Goal: Task Accomplishment & Management: Use online tool/utility

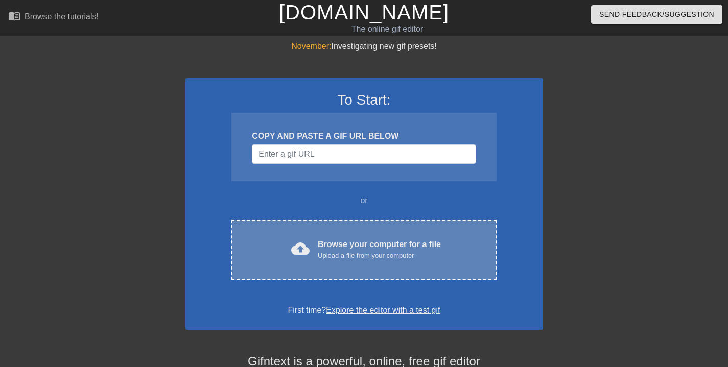
click at [380, 256] on div "Upload a file from your computer" at bounding box center [379, 256] width 123 height 10
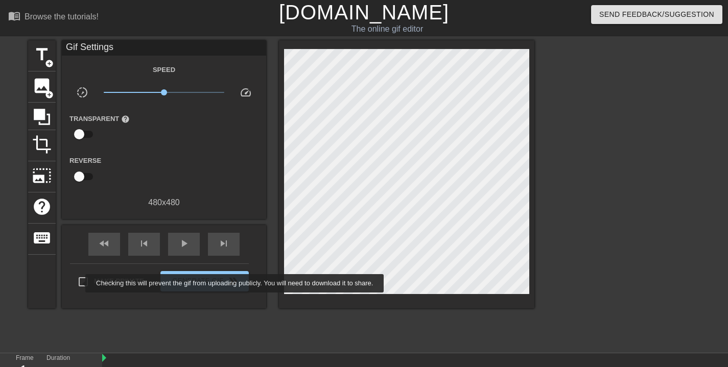
click at [79, 283] on input "Make Private" at bounding box center [83, 281] width 21 height 21
checkbox input "true"
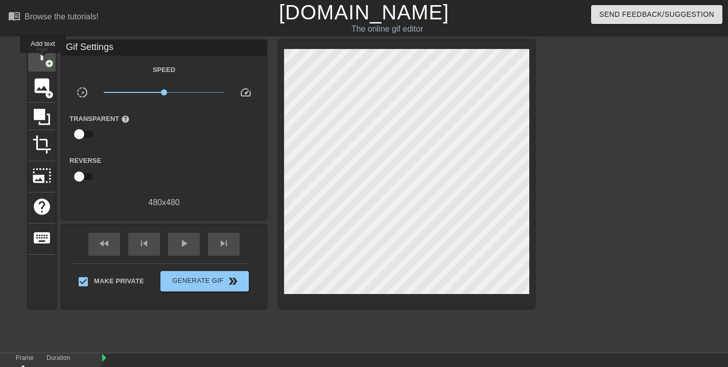
click at [43, 58] on span "title" at bounding box center [41, 54] width 19 height 19
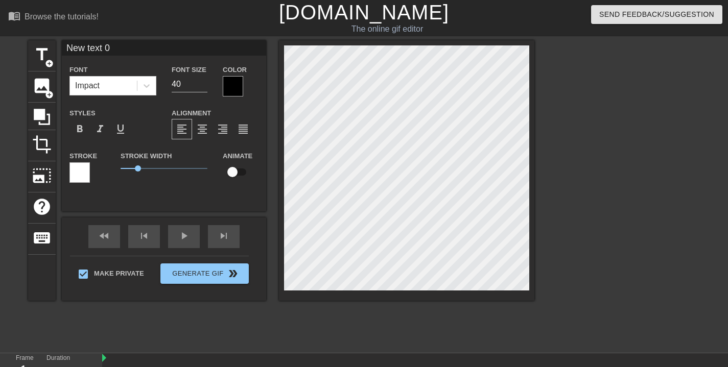
scroll to position [1, 4]
type input "R"
type textarea "R"
type input "Ru"
type textarea "Ru"
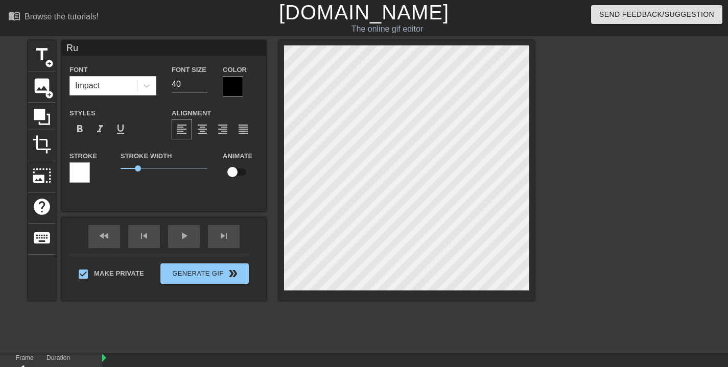
type input "Run"
type textarea "Run"
type input "Run"
type textarea "Run"
type input "Run M"
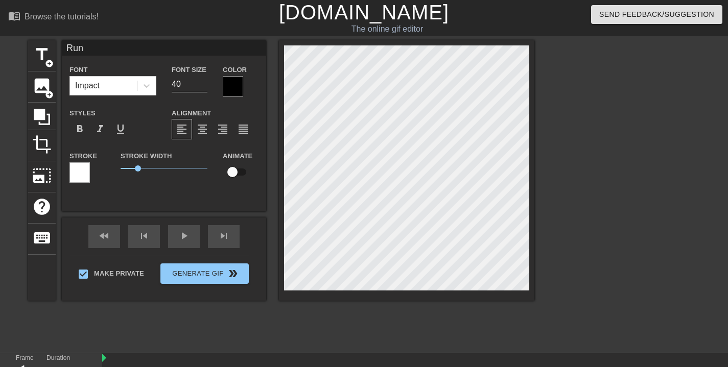
type textarea "Run M"
type input "Run Mo"
type textarea "Run Mo"
type input "Run Mom"
type textarea "Run Mom"
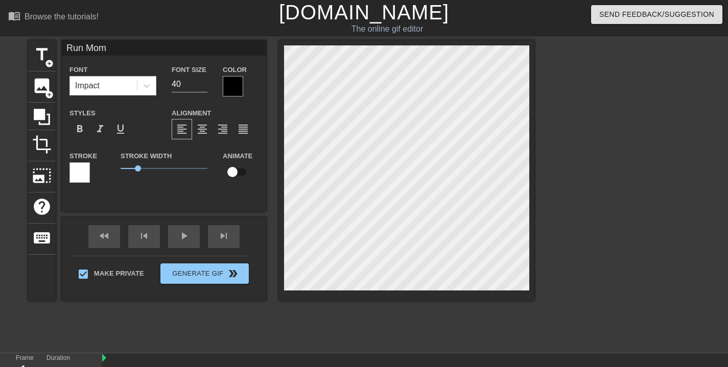
type input "Run Momm"
type textarea "Run Momm"
type input "Run Momma"
type textarea "Run Momma"
type input "Run Mommas"
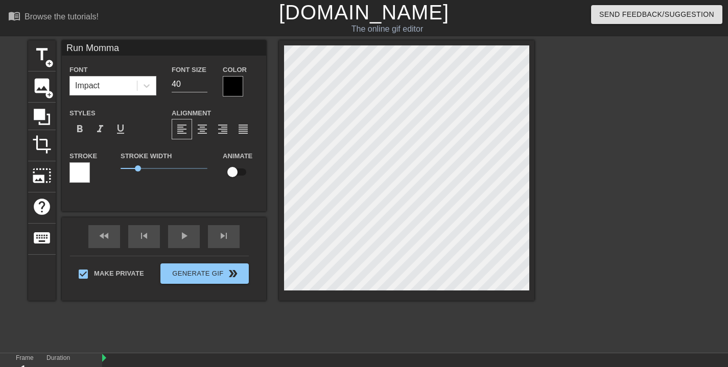
type textarea "Run Mommas"
type input "Run Momma"
type textarea "Run Momma"
type input "Run Momma'"
type textarea "Run Momma'"
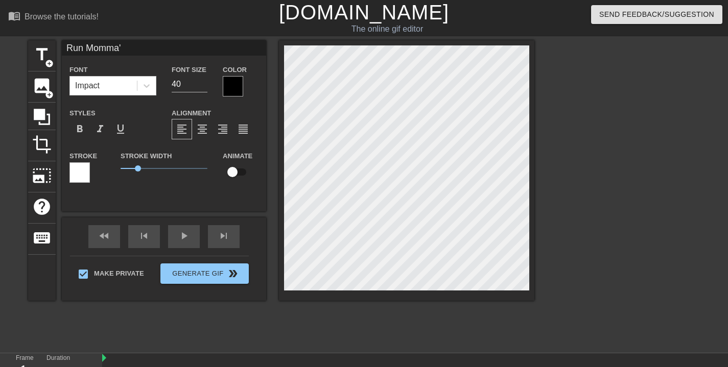
type input "Run Momma's"
type textarea "Run Momma's"
type input "Run Momma's"
type textarea "Run Momma's"
type input "Run Momma's B"
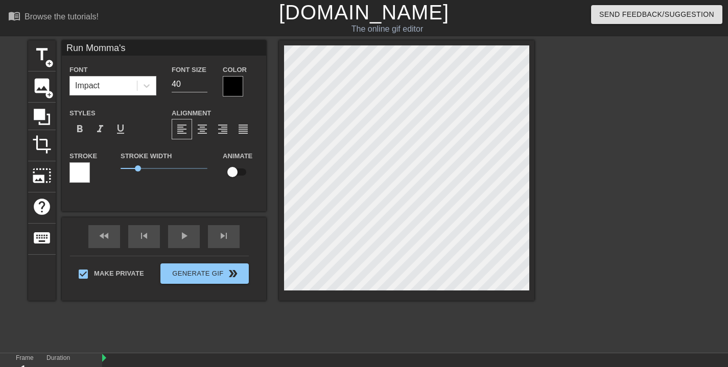
type textarea "Run Momma's B"
type input "Run Momma's Bo"
type textarea "Run Momma's Bo"
type input "Run Momma's Boy"
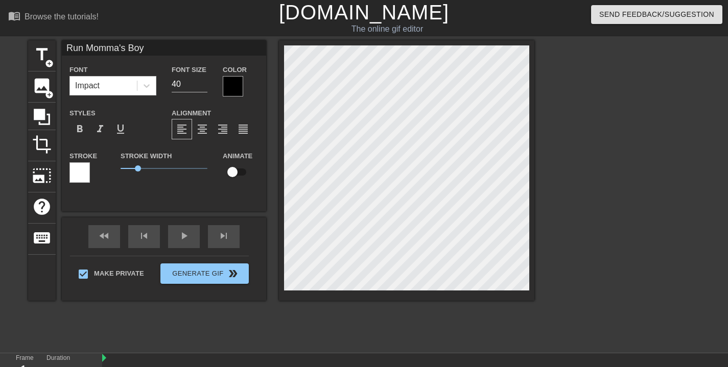
type textarea "Run Momma's Boy"
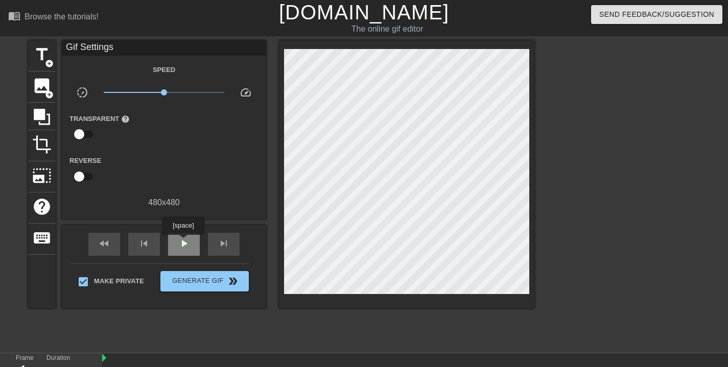
click at [185, 242] on span "play_arrow" at bounding box center [184, 244] width 12 height 12
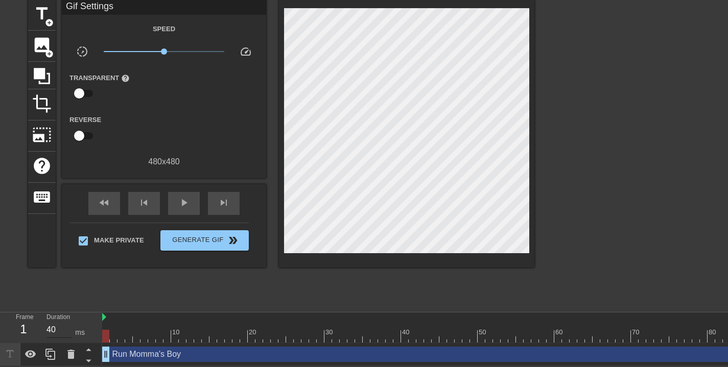
drag, startPoint x: 174, startPoint y: 332, endPoint x: 55, endPoint y: 326, distance: 119.2
click at [55, 326] on div "Frame 1 Duration 40 ms 10 20 30 40 50 60 70 80 90 100 110 120 Run Momma's Boy d…" at bounding box center [364, 340] width 728 height 54
click at [480, 349] on div "Run Momma's Boy drag_handle drag_handle" at bounding box center [566, 354] width 928 height 15
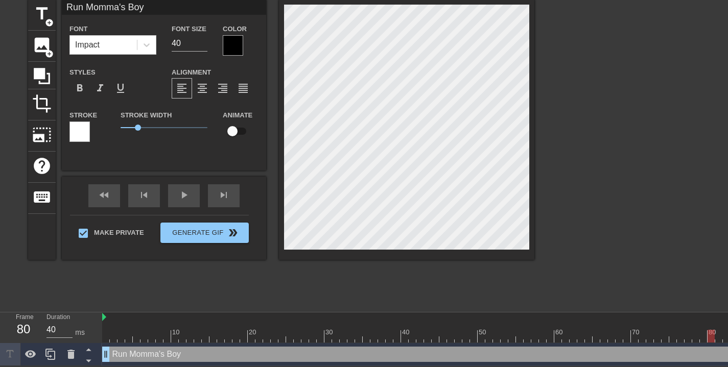
drag, startPoint x: 643, startPoint y: 333, endPoint x: 709, endPoint y: 336, distance: 66.0
click at [709, 330] on div at bounding box center [566, 336] width 928 height 13
click at [709, 333] on div at bounding box center [566, 336] width 928 height 13
drag, startPoint x: 708, startPoint y: 331, endPoint x: 597, endPoint y: 331, distance: 110.4
click at [608, 330] on div at bounding box center [611, 336] width 7 height 13
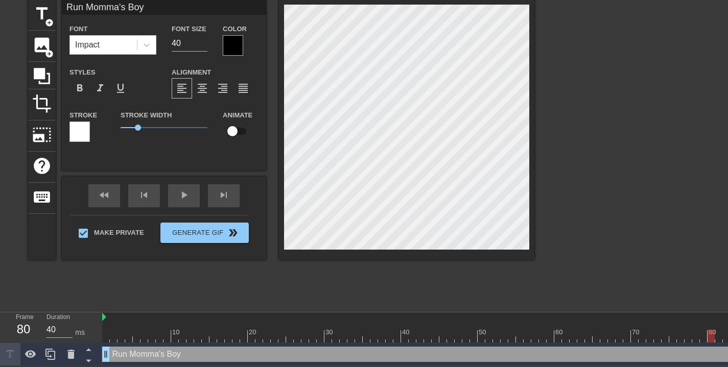
drag, startPoint x: 589, startPoint y: 330, endPoint x: 709, endPoint y: 341, distance: 120.2
click at [709, 341] on div "10 20 30 40 50 60 70 80 90 100 110 120 Run Momma's Boy drag_handle drag_handle" at bounding box center [415, 340] width 626 height 54
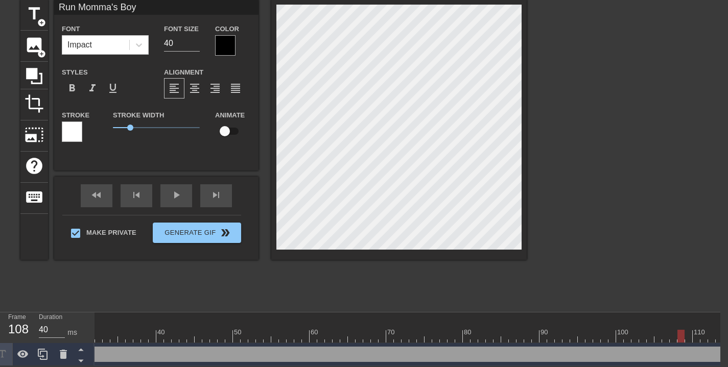
scroll to position [0, 296]
drag, startPoint x: 712, startPoint y: 332, endPoint x: 754, endPoint y: 328, distance: 42.6
click at [721, 328] on html "menu_book Browse the tutorials! [DOMAIN_NAME] The online gif editor Send Feedba…" at bounding box center [356, 162] width 728 height 407
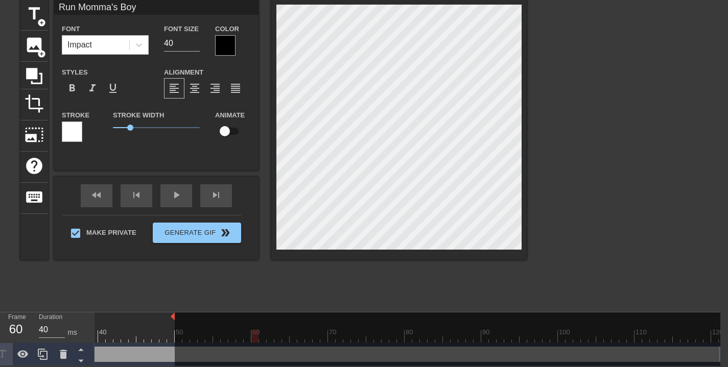
drag, startPoint x: 724, startPoint y: 311, endPoint x: 176, endPoint y: 312, distance: 547.9
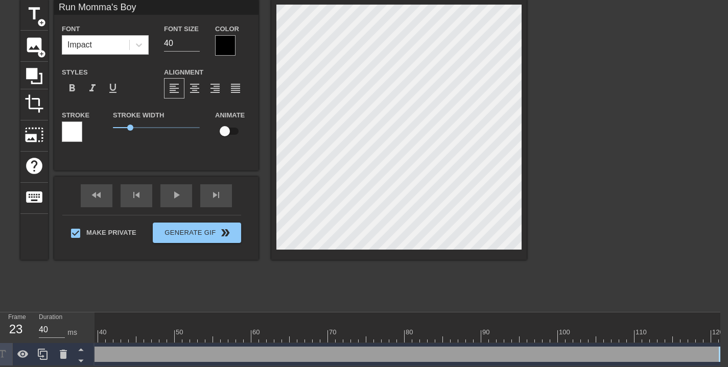
scroll to position [0, 296]
drag, startPoint x: 173, startPoint y: 310, endPoint x: 725, endPoint y: 341, distance: 553.4
click at [721, 334] on html "menu_book Browse the tutorials! [DOMAIN_NAME] The online gif editor Send Feedba…" at bounding box center [356, 162] width 728 height 407
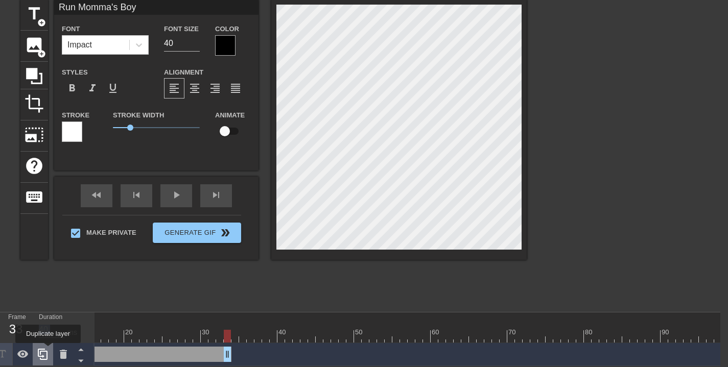
scroll to position [0, 0]
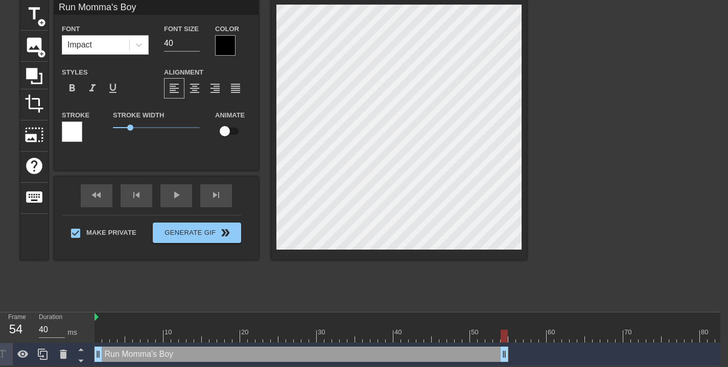
drag, startPoint x: 722, startPoint y: 350, endPoint x: 208, endPoint y: 340, distance: 513.8
click at [208, 343] on div "Run Momma's Boy drag_handle drag_handle" at bounding box center [559, 354] width 928 height 23
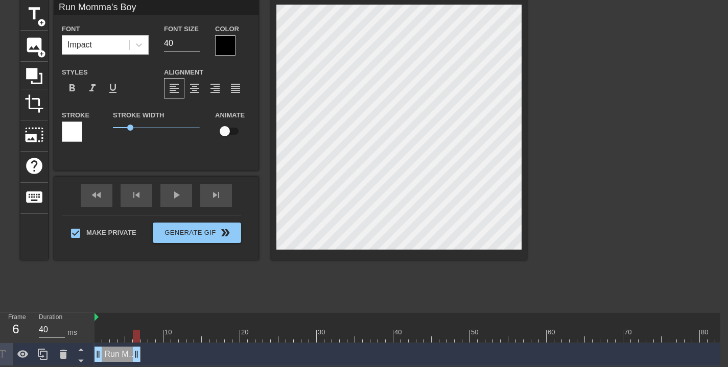
drag, startPoint x: 504, startPoint y: 349, endPoint x: 137, endPoint y: 354, distance: 366.5
drag, startPoint x: 137, startPoint y: 351, endPoint x: 164, endPoint y: 350, distance: 27.1
drag, startPoint x: 168, startPoint y: 350, endPoint x: 186, endPoint y: 352, distance: 17.4
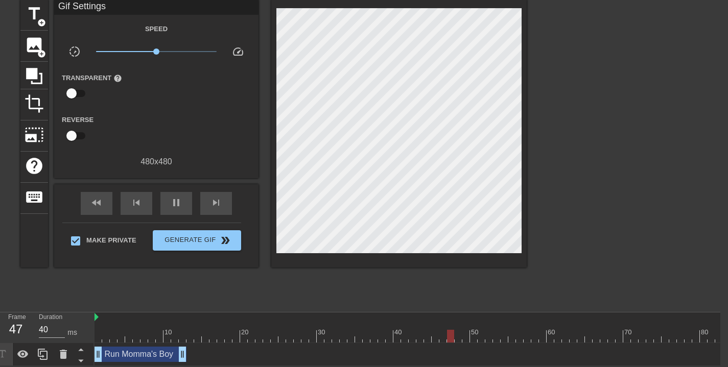
click at [558, 232] on div at bounding box center [615, 152] width 153 height 307
click at [149, 348] on div "Run Momma's Boy drag_handle drag_handle" at bounding box center [141, 354] width 92 height 15
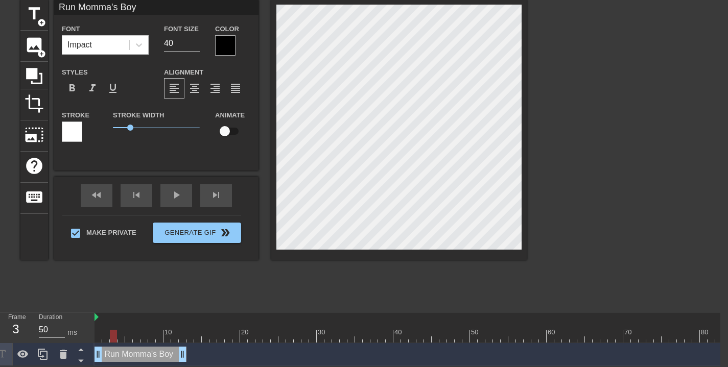
drag, startPoint x: 536, startPoint y: 330, endPoint x: 118, endPoint y: 312, distance: 418.4
click at [118, 313] on div "10 20 30 40 50 60 70 80 90 100 110 120" at bounding box center [559, 328] width 928 height 30
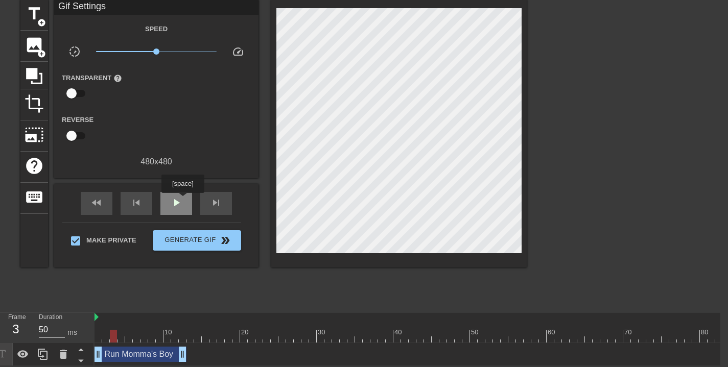
click at [184, 200] on div "play_arrow" at bounding box center [176, 203] width 32 height 23
click at [136, 352] on div "Run Momma's Boy drag_handle drag_handle" at bounding box center [141, 354] width 92 height 15
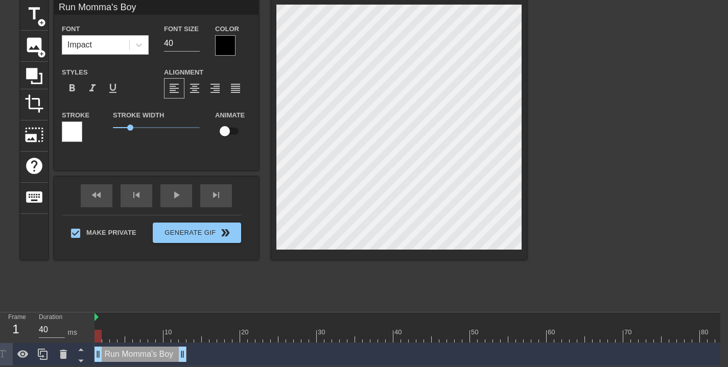
drag, startPoint x: 237, startPoint y: 327, endPoint x: 20, endPoint y: 324, distance: 216.7
click at [20, 324] on div "Frame 1 Duration 40 ms 10 20 30 40 50 60 70 80 90 100 110 120 Run Momma's Boy d…" at bounding box center [356, 340] width 728 height 54
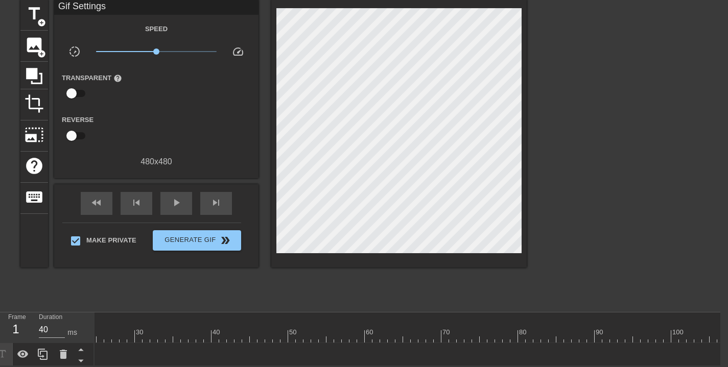
scroll to position [0, 84]
drag, startPoint x: 183, startPoint y: 349, endPoint x: 73, endPoint y: 290, distance: 125.1
click at [62, 293] on div "menu_book Browse the tutorials! [DOMAIN_NAME] The online gif editor Send Feedba…" at bounding box center [356, 162] width 728 height 407
click at [209, 354] on div "Run Momma's Boy drag_handle drag_handle" at bounding box center [474, 354] width 928 height 15
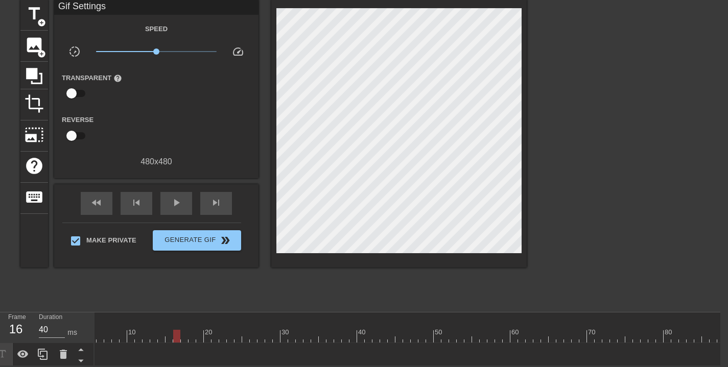
drag, startPoint x: 201, startPoint y: 349, endPoint x: 141, endPoint y: 333, distance: 63.0
click at [86, 352] on div "Frame 16 Duration 40 ms 10 20 30 40 50 60 70 80 90 100 110 120 Run Momma's Boy …" at bounding box center [356, 340] width 728 height 54
drag, startPoint x: 137, startPoint y: 342, endPoint x: 73, endPoint y: 346, distance: 64.5
click at [46, 355] on div "Frame 1 Duration 40 ms 10 20 30 40 50 60 70 80 90 100 110 120 Run Momma's Boy d…" at bounding box center [356, 340] width 728 height 54
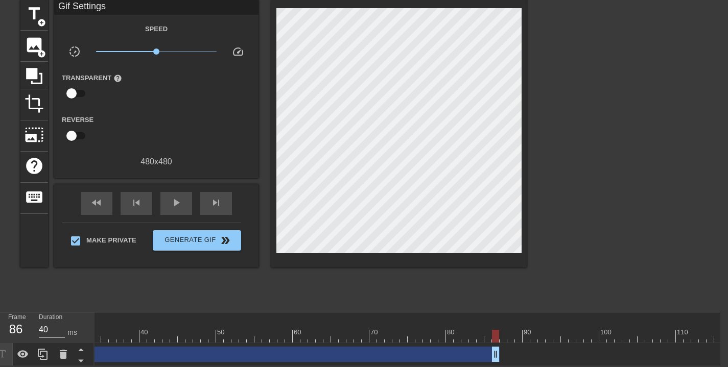
scroll to position [0, 296]
drag, startPoint x: 102, startPoint y: 347, endPoint x: 626, endPoint y: 327, distance: 524.3
click at [721, 297] on html "menu_book Browse the tutorials! [DOMAIN_NAME] The online gif editor Send Feedba…" at bounding box center [356, 162] width 728 height 407
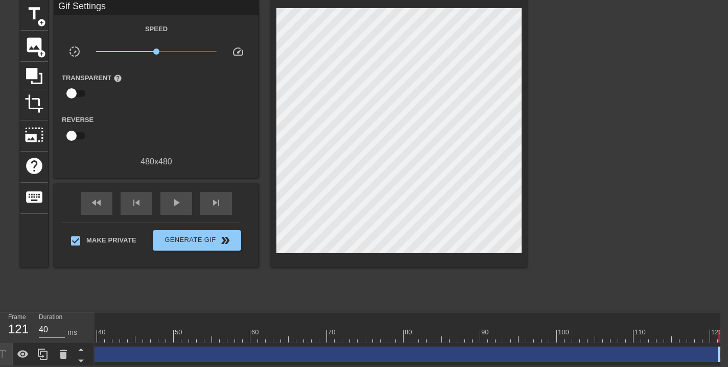
drag, startPoint x: 453, startPoint y: 350, endPoint x: 754, endPoint y: 345, distance: 301.6
click at [721, 345] on html "menu_book Browse the tutorials! [DOMAIN_NAME] The online gif editor Send Feedba…" at bounding box center [356, 162] width 728 height 407
drag, startPoint x: 158, startPoint y: 45, endPoint x: 247, endPoint y: 56, distance: 89.0
click at [242, 57] on div "Speed slow_motion_video x10.0 speed Transparent help Reverse 480 x 480" at bounding box center [156, 95] width 189 height 146
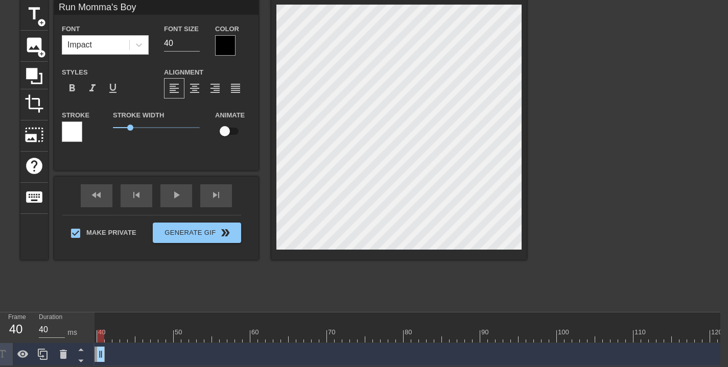
drag, startPoint x: 721, startPoint y: 348, endPoint x: 100, endPoint y: 279, distance: 625.4
click at [97, 277] on div "menu_book Browse the tutorials! [DOMAIN_NAME] The online gif editor Send Feedba…" at bounding box center [356, 162] width 728 height 407
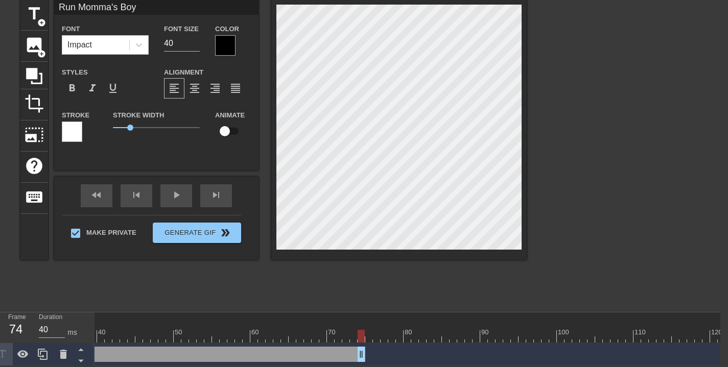
drag, startPoint x: 102, startPoint y: 350, endPoint x: 360, endPoint y: 355, distance: 258.7
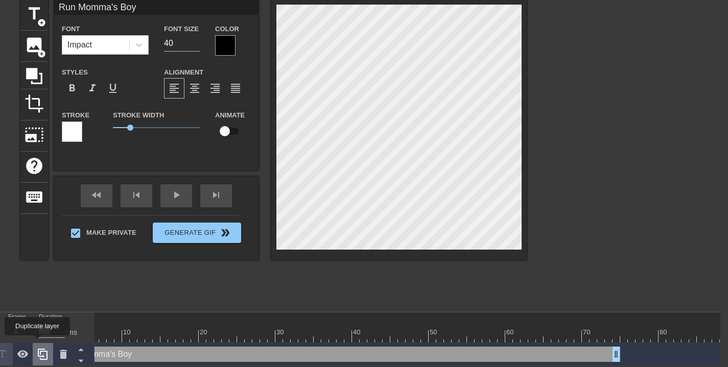
scroll to position [0, 0]
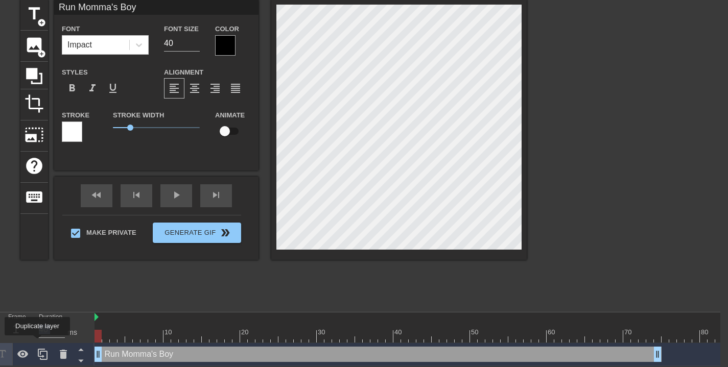
drag, startPoint x: 360, startPoint y: 327, endPoint x: 96, endPoint y: 330, distance: 264.8
click at [43, 344] on div "Frame 1 Duration 40 ms 10 20 30 40 50 60 70 80 90 100 110 120 Run Momma's Boy d…" at bounding box center [356, 340] width 728 height 54
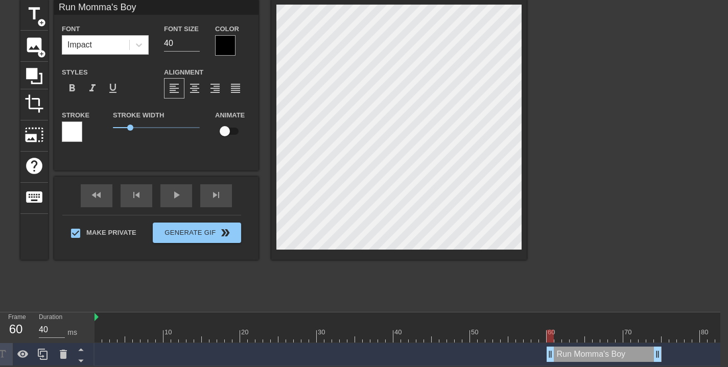
drag, startPoint x: 98, startPoint y: 349, endPoint x: 547, endPoint y: 342, distance: 449.3
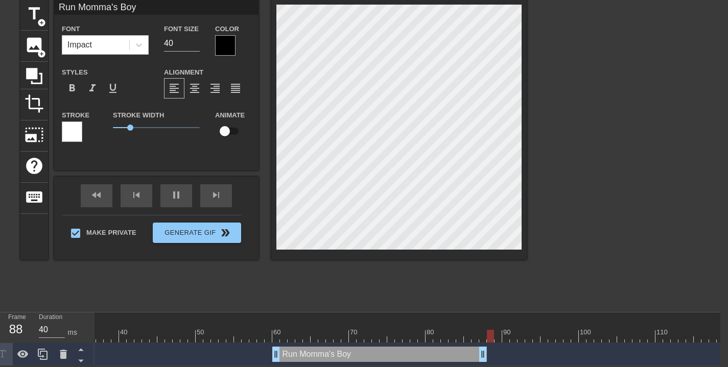
scroll to position [0, 296]
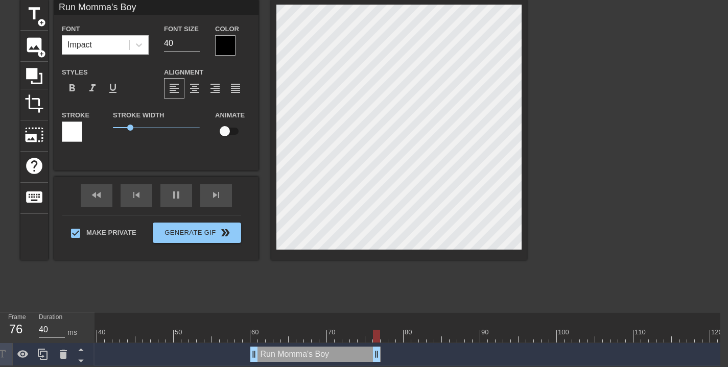
drag, startPoint x: 655, startPoint y: 349, endPoint x: 571, endPoint y: 347, distance: 83.3
click at [572, 348] on div "Run Momma's Boy drag_handle drag_handle" at bounding box center [262, 354] width 928 height 15
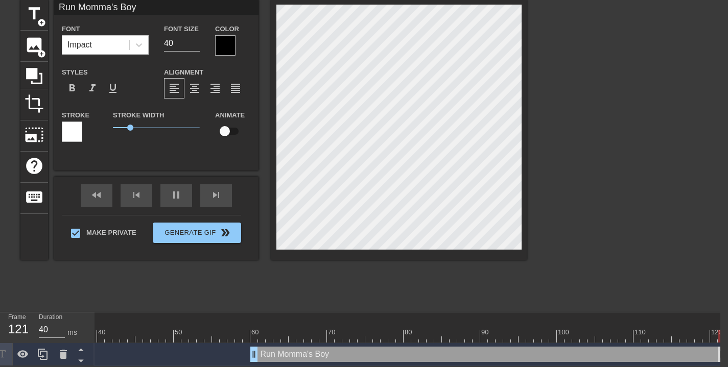
drag, startPoint x: 278, startPoint y: 346, endPoint x: 721, endPoint y: 343, distance: 443.1
click at [572, 190] on div at bounding box center [615, 152] width 153 height 307
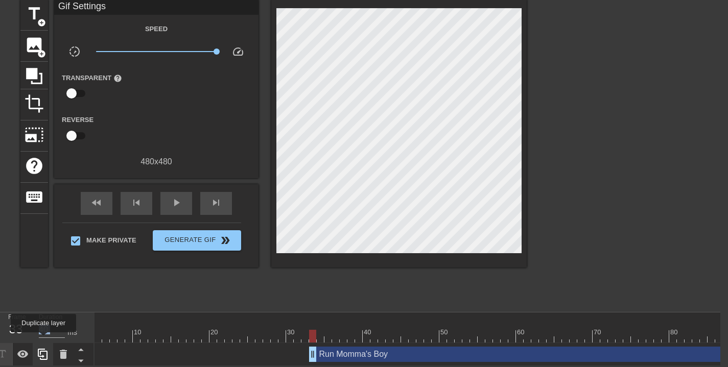
scroll to position [0, 0]
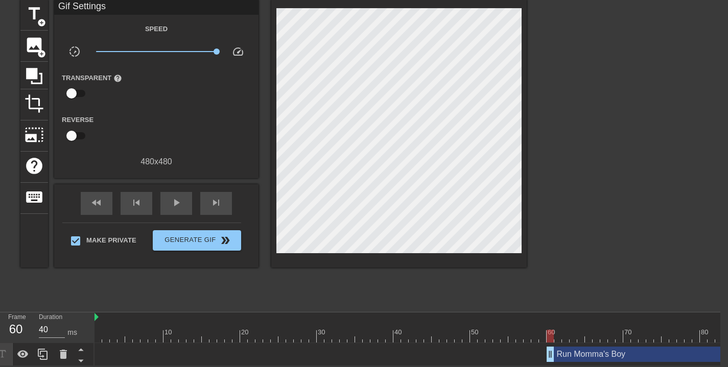
drag, startPoint x: 255, startPoint y: 347, endPoint x: 254, endPoint y: 292, distance: 54.2
click at [254, 292] on div "menu_book Browse the tutorials! [DOMAIN_NAME] The online gif editor Send Feedba…" at bounding box center [356, 162] width 728 height 407
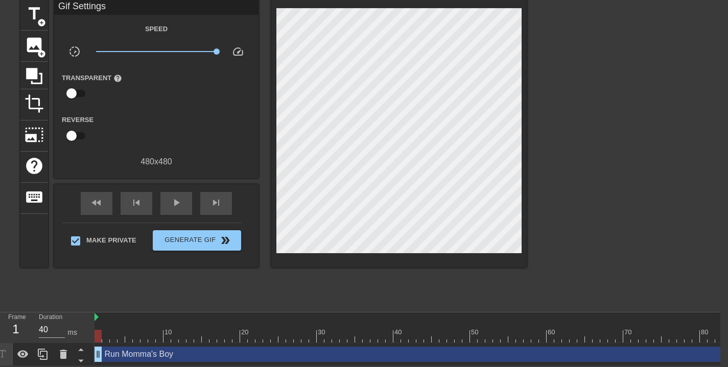
drag, startPoint x: 531, startPoint y: 345, endPoint x: 41, endPoint y: 291, distance: 493.1
click at [41, 298] on div "menu_book Browse the tutorials! [DOMAIN_NAME] The online gif editor Send Feedba…" at bounding box center [356, 162] width 728 height 407
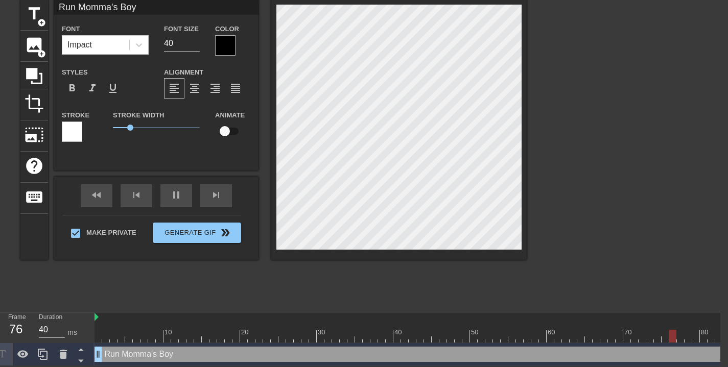
type input "50"
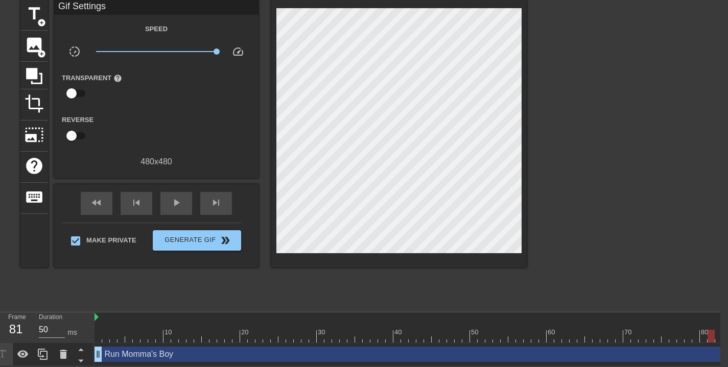
scroll to position [0, 8]
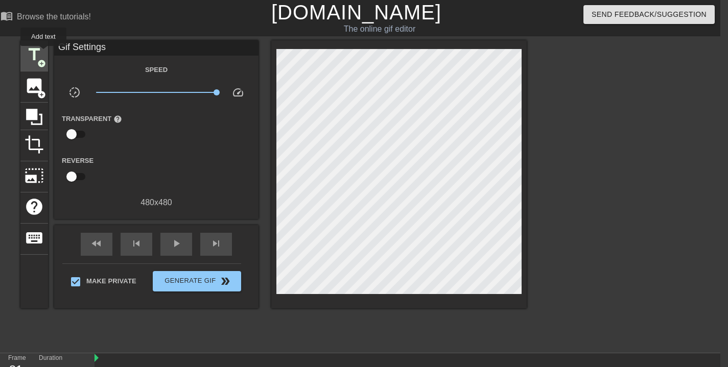
click at [44, 53] on div "title add_circle" at bounding box center [34, 55] width 28 height 31
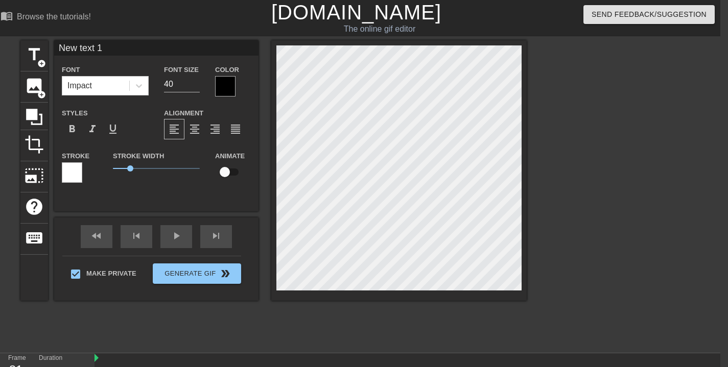
scroll to position [1, 3]
type input "R"
type textarea "R"
type input "Ru"
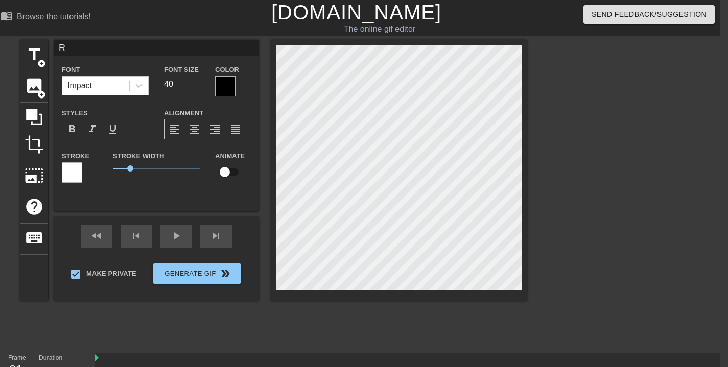
type textarea "Ru"
type input "Run"
type textarea "Run"
type input "Run!"
type textarea "Run!"
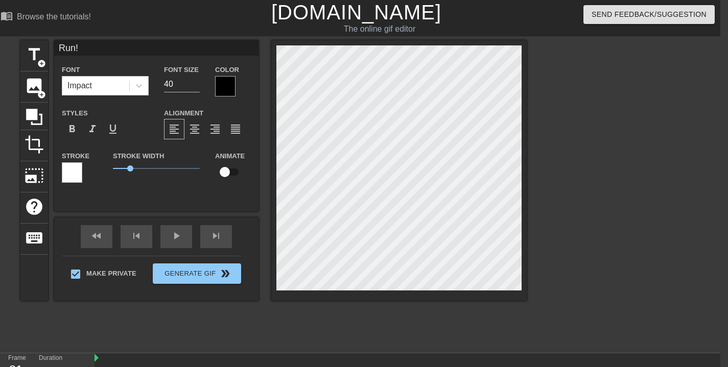
type input "Run!!"
type textarea "Run!!"
type input "Run!!!"
type textarea "Run!!!"
type input "Run!!!!"
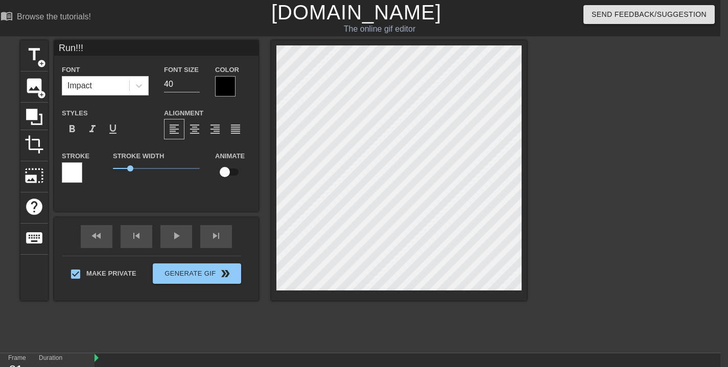
type textarea "Run!!!!"
type input "Run!!!!!"
type textarea "Run!!!!!"
type input "Run!!!!!!"
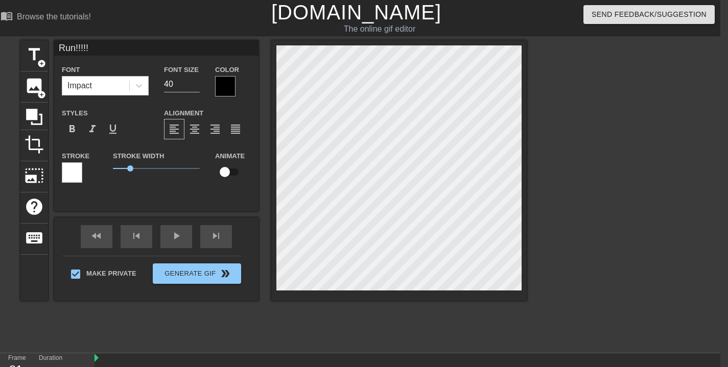
type textarea "Run!!!!!!"
type input "Run!!!!!!!"
type textarea "Run!!!!!!!"
drag, startPoint x: 131, startPoint y: 167, endPoint x: 119, endPoint y: 172, distance: 13.6
click at [119, 172] on span "0.3" at bounding box center [118, 169] width 6 height 6
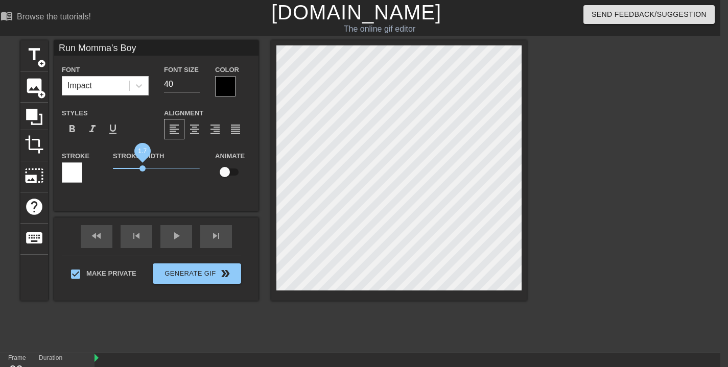
drag, startPoint x: 117, startPoint y: 168, endPoint x: 142, endPoint y: 175, distance: 26.0
click at [142, 175] on div "Stroke Width 1.7" at bounding box center [156, 171] width 102 height 42
drag, startPoint x: 144, startPoint y: 169, endPoint x: 134, endPoint y: 169, distance: 9.7
click at [134, 169] on span "1.25" at bounding box center [135, 169] width 6 height 6
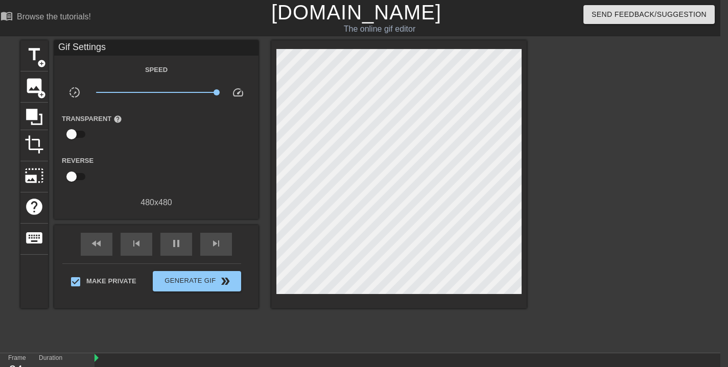
type input "40"
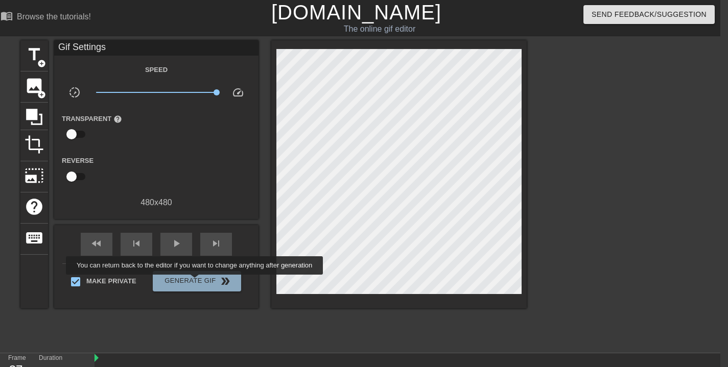
click at [201, 282] on span "Generate Gif double_arrow" at bounding box center [197, 281] width 80 height 12
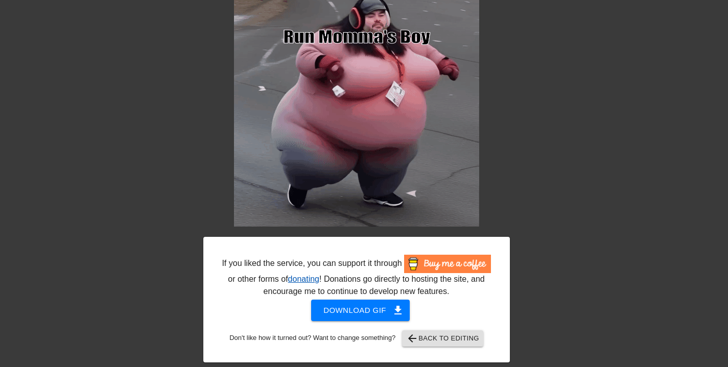
scroll to position [63, 0]
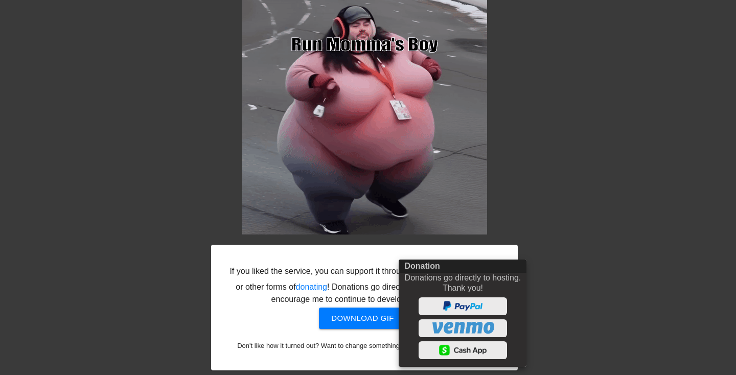
click at [624, 210] on div at bounding box center [368, 187] width 736 height 375
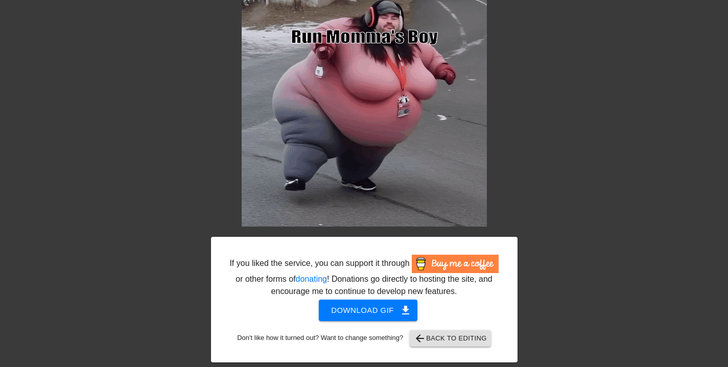
click at [352, 317] on span "Download gif get_app" at bounding box center [368, 310] width 74 height 13
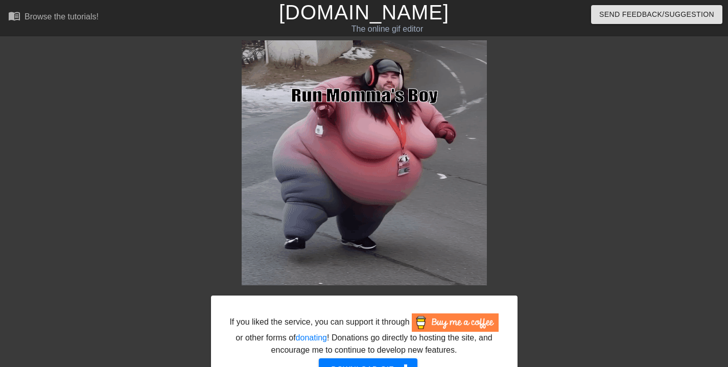
scroll to position [71, 0]
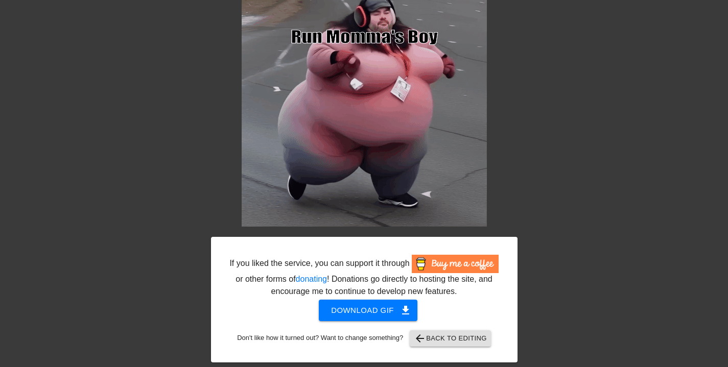
click at [448, 332] on button "arrow_back Back to Editing" at bounding box center [450, 339] width 81 height 16
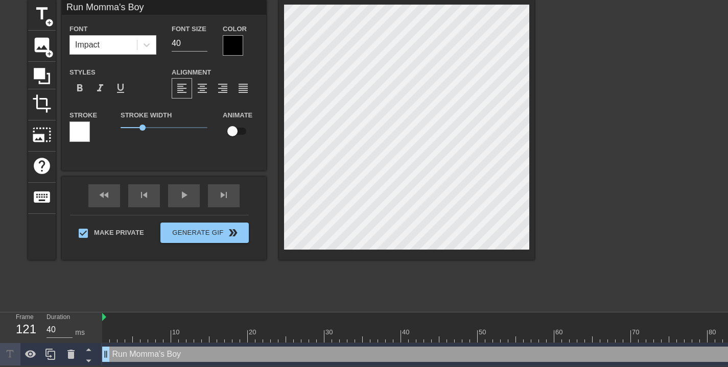
scroll to position [48, 0]
click at [220, 347] on div "Run Momma's Boy drag_handle drag_handle" at bounding box center [566, 354] width 928 height 15
type input "Momma's Boy"
type textarea "Momma's Boy"
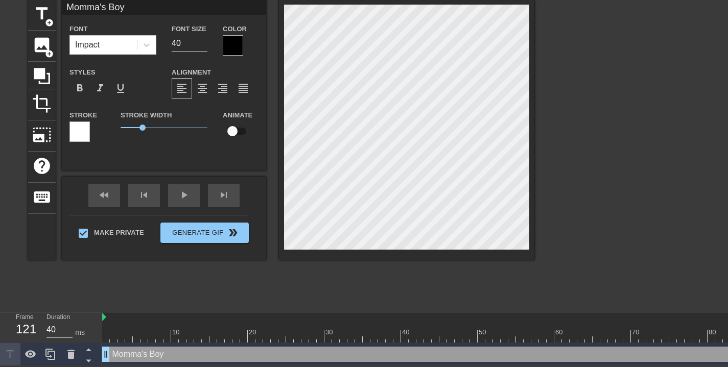
scroll to position [1, 1]
click at [186, 186] on div "play_arrow" at bounding box center [184, 196] width 32 height 23
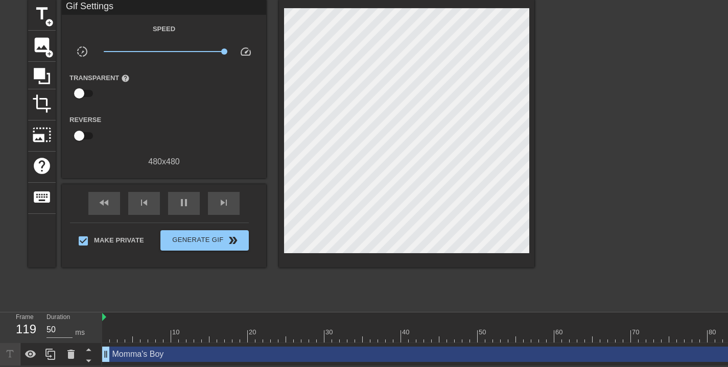
type input "40"
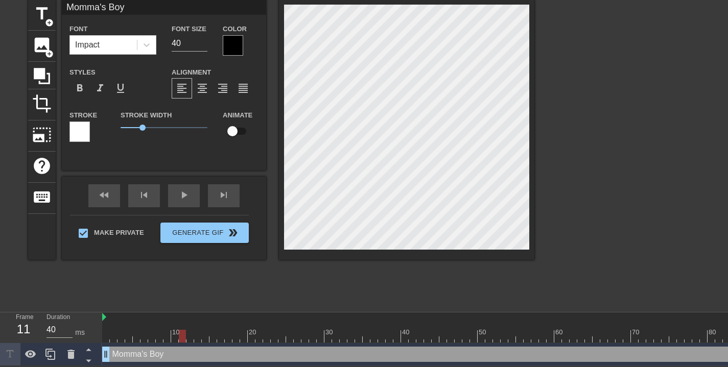
scroll to position [1, 4]
click at [551, 14] on div "title add_circle image add_circle crop photo_size_select_large help keyboard Mo…" at bounding box center [364, 152] width 728 height 307
type input "D"
type textarea "D"
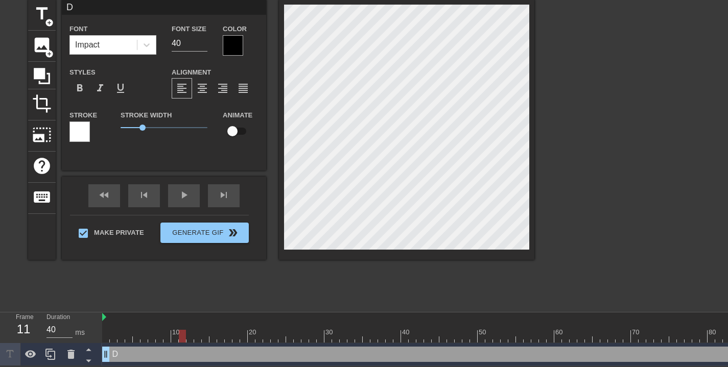
type input "Do"
type textarea "Do"
type input "Don"
type textarea "Don"
type input "Don'"
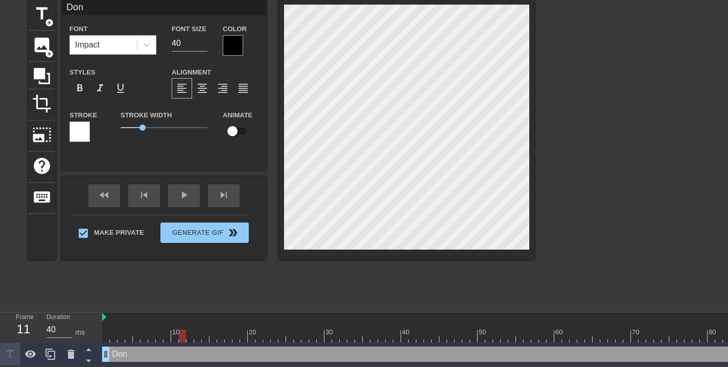
type textarea "Don'"
type input "Don't"
type textarea "Don't"
type input "Don't"
type textarea "Don't"
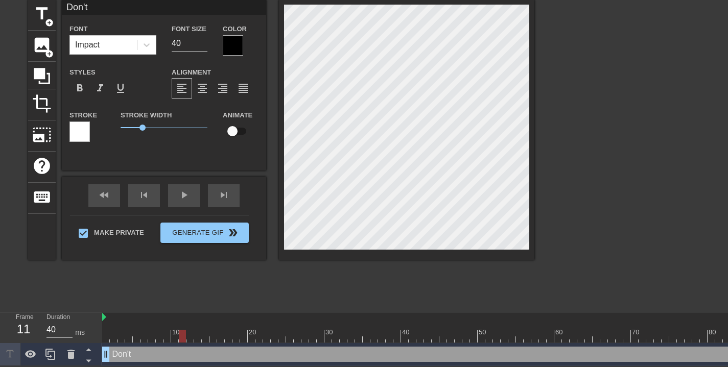
scroll to position [1, 2]
type input "Don't F"
type textarea "Don't F"
type input "Don't Fo"
type textarea "Don't Fo"
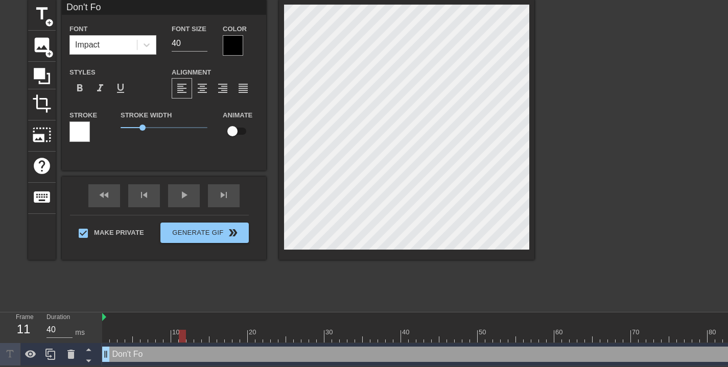
type input "Don't For"
type textarea "Don't For"
type input "Don't Forg"
type textarea "Don't Forg"
type input "Don't Forge"
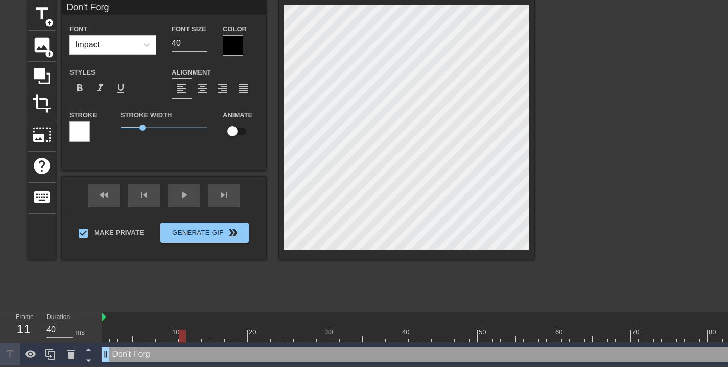
type textarea "Don't Forge"
type input "Don't Forget"
type textarea "Don't Forget"
type input "Don't Forget"
type textarea "Don't Forget"
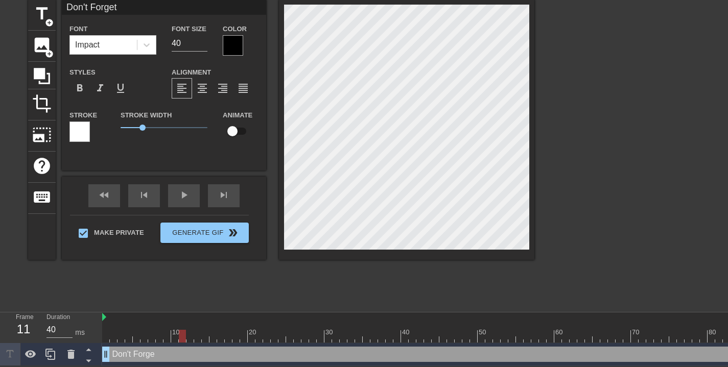
scroll to position [1, 4]
type input "Don't Forget C"
type textarea "Don't Forget C"
type input "Don't Forget Ca"
type textarea "Don't Forget Ca"
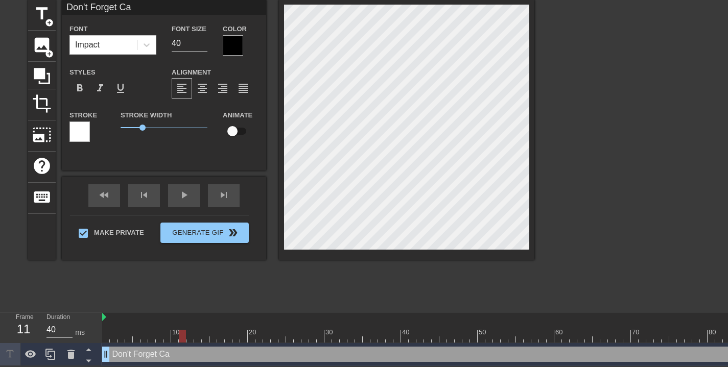
type input "Don't Forget Car"
type textarea "Don't Forget Car"
type input "Don't Forget Card"
type textarea "Don't Forget Card"
type input "Don't Forget Cardi"
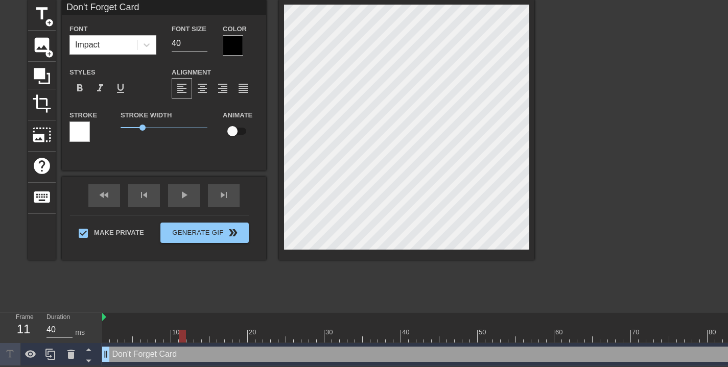
type textarea "Don't Forget Cardi"
type input "Don't Forget Cardio"
type textarea "Don't Forget Cardio"
click at [188, 199] on div "play_arrow" at bounding box center [184, 196] width 32 height 23
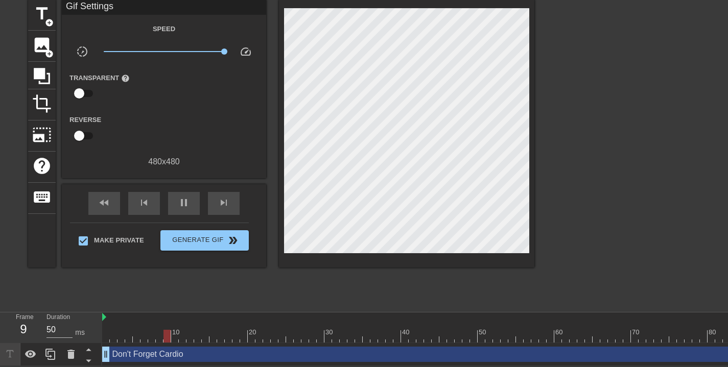
type input "40"
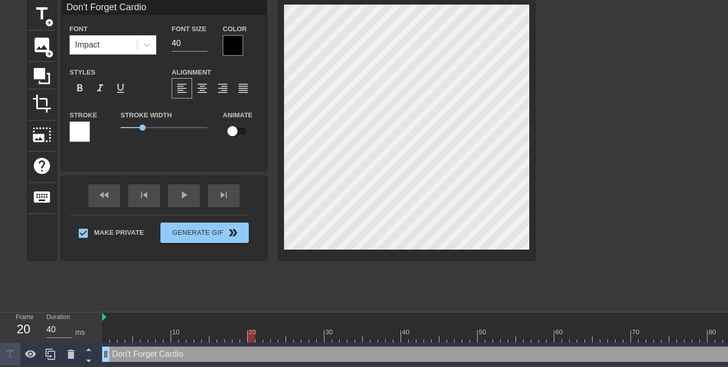
type input "Cardio"
type textarea "Cardio"
type input "Cardio"
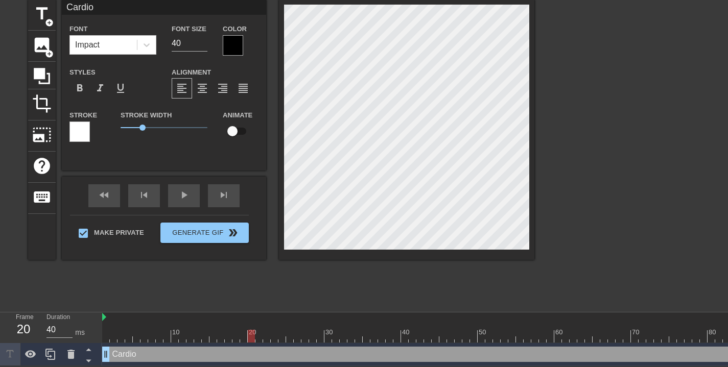
type textarea "Cardio"
type input "Cardio T"
type textarea "Cardio T"
type input "Cardio Ti"
type textarea "Cardio Ti"
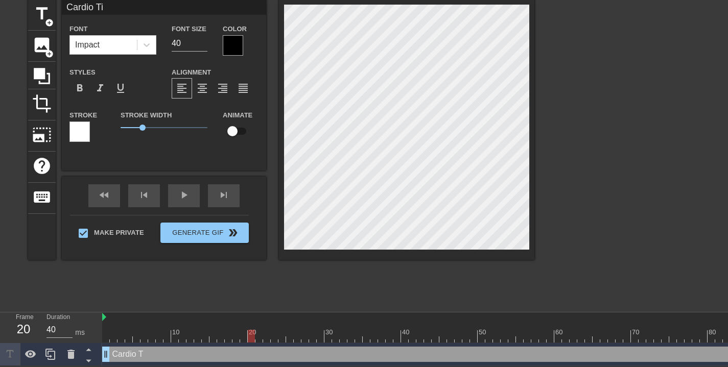
type input "[PERSON_NAME]"
type textarea "[PERSON_NAME]"
type input "Cardio Time"
type textarea "Cardio Time"
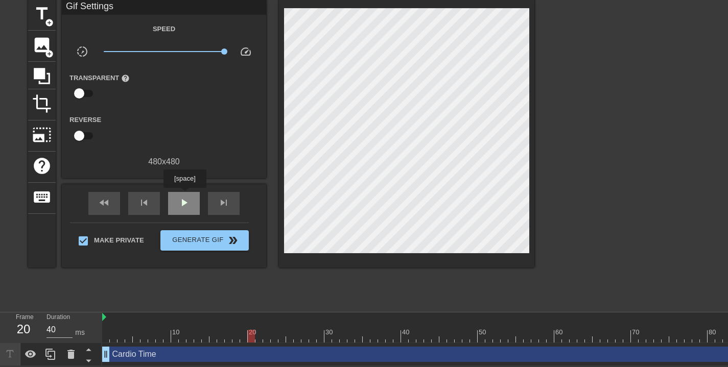
click at [187, 197] on span "play_arrow" at bounding box center [184, 203] width 12 height 12
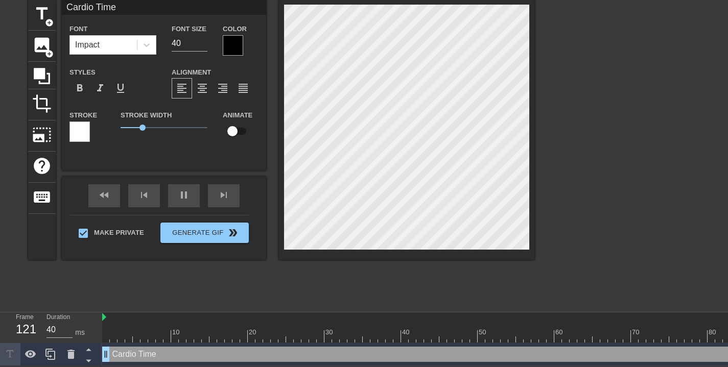
scroll to position [2, 3]
type input "50"
type input "Cal"
type textarea "Cal"
type input "40"
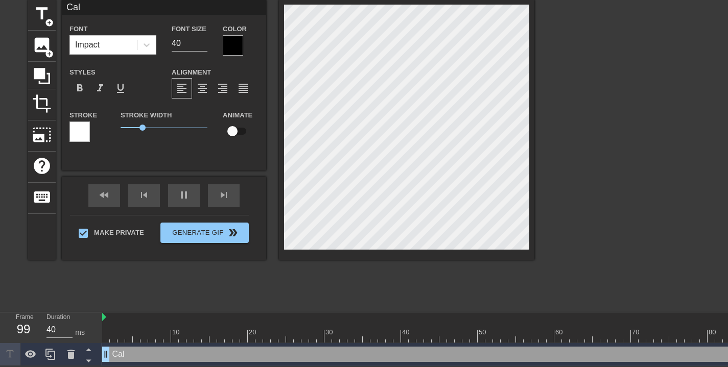
type input "Cali"
type textarea "Cali"
type input "Calif"
type textarea "Calif"
type input "40"
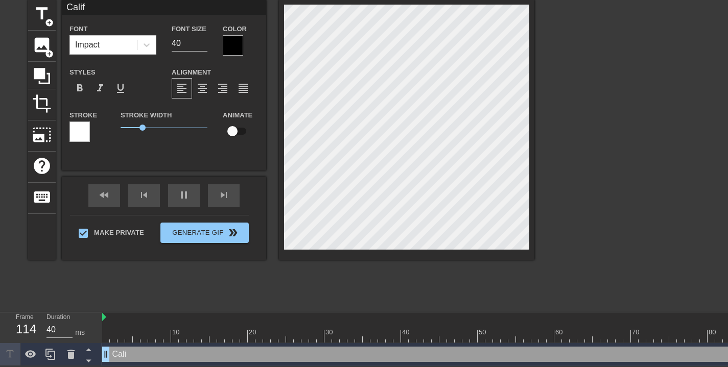
type input "Califo"
type textarea "Califo"
type input "40"
type input "Califor"
type textarea "Califor"
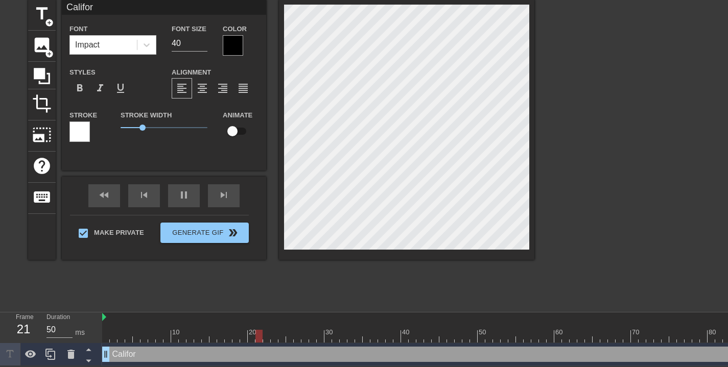
type input "40"
type input "Californ"
type textarea "Californ"
type input "50"
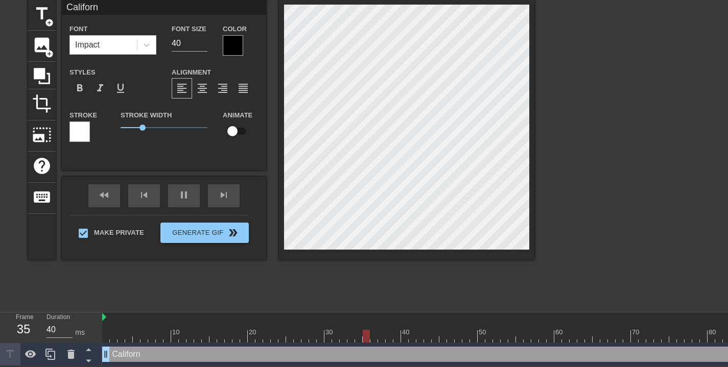
type input "Californi"
type textarea "Californi"
type input "40"
type input "[US_STATE]"
type textarea "[US_STATE]"
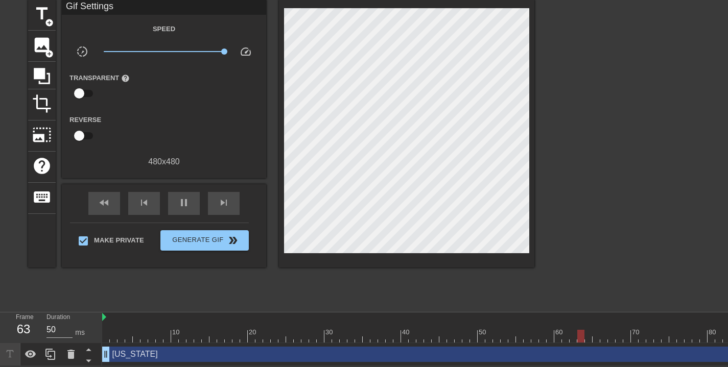
type input "40"
click at [80, 127] on input "checkbox" at bounding box center [79, 135] width 58 height 19
checkbox input "true"
type input "40"
click at [91, 127] on input "checkbox" at bounding box center [89, 135] width 58 height 19
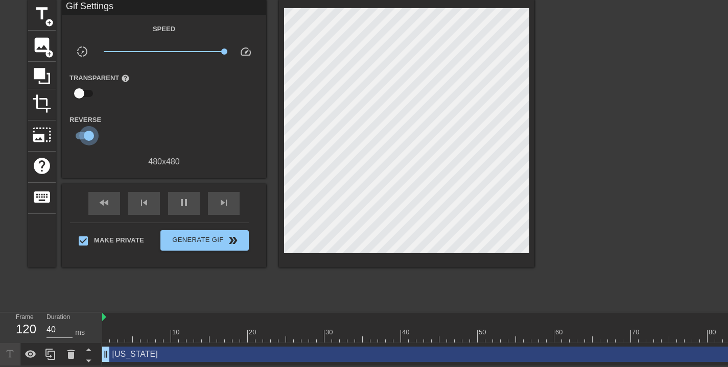
checkbox input "false"
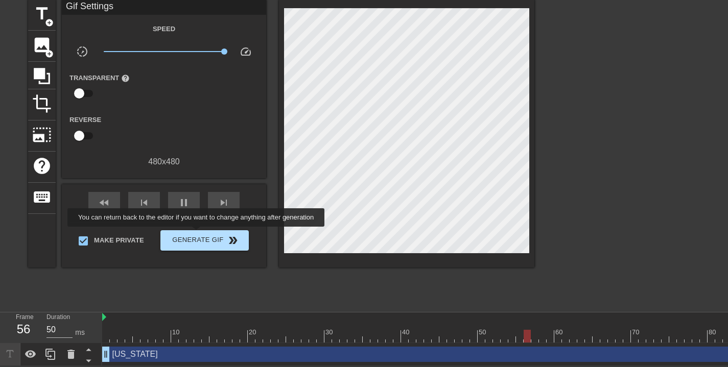
type input "40"
click at [203, 235] on span "Generate Gif double_arrow" at bounding box center [205, 241] width 80 height 12
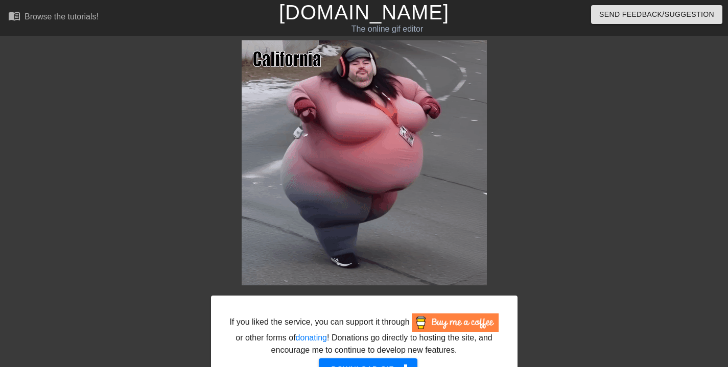
scroll to position [71, 0]
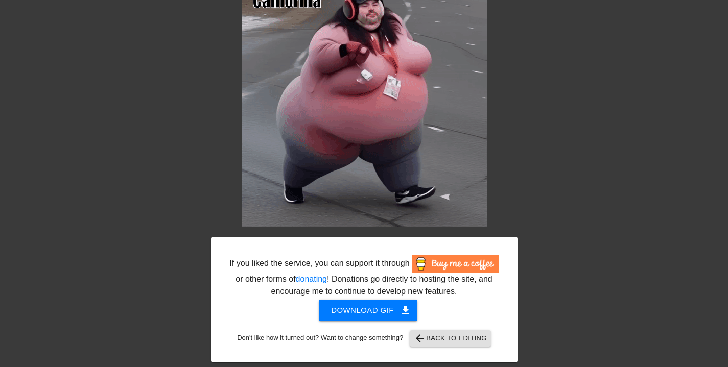
click at [474, 336] on span "arrow_back Back to Editing" at bounding box center [450, 339] width 73 height 12
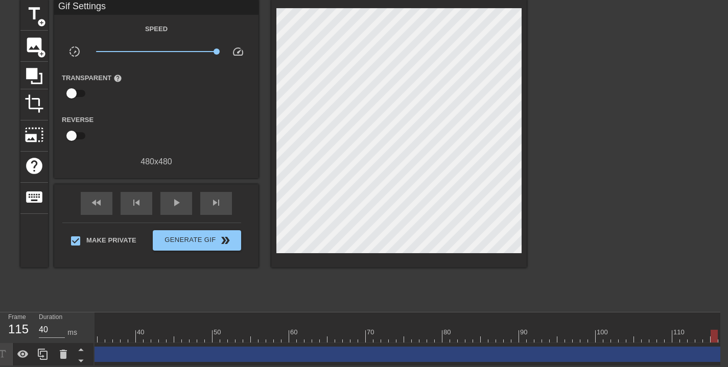
scroll to position [0, 296]
drag, startPoint x: 305, startPoint y: 334, endPoint x: 723, endPoint y: 348, distance: 418.8
click at [721, 337] on html "menu_book Browse the tutorials! [DOMAIN_NAME] The online gif editor Send Feedba…" at bounding box center [356, 162] width 728 height 407
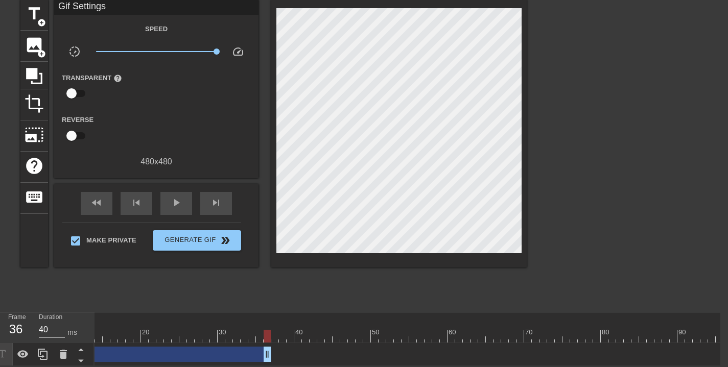
scroll to position [0, 0]
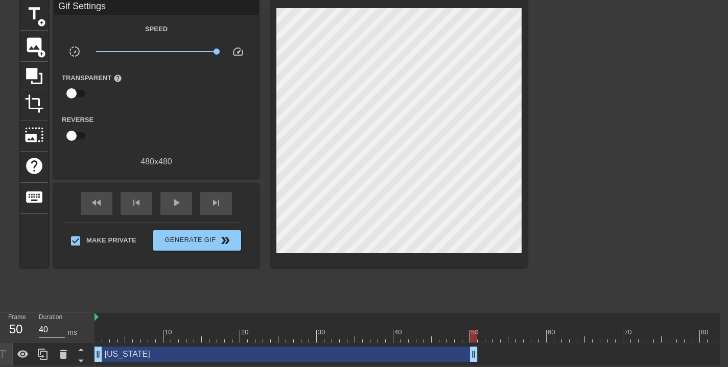
drag, startPoint x: 721, startPoint y: 355, endPoint x: 154, endPoint y: 304, distance: 569.1
click at [175, 301] on div "menu_book Browse the tutorials! [DOMAIN_NAME] The online gif editor Send Feedba…" at bounding box center [356, 162] width 728 height 407
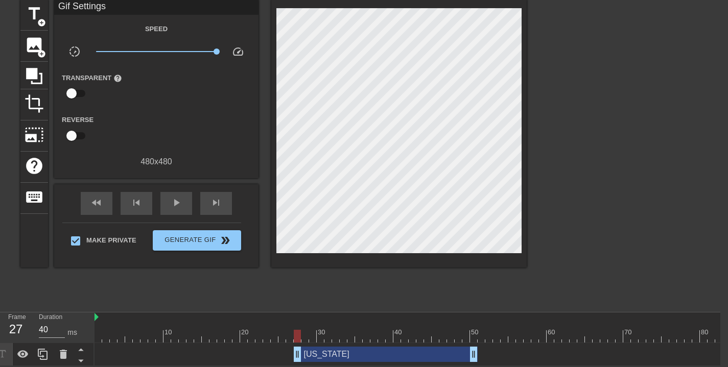
scroll to position [48, 8]
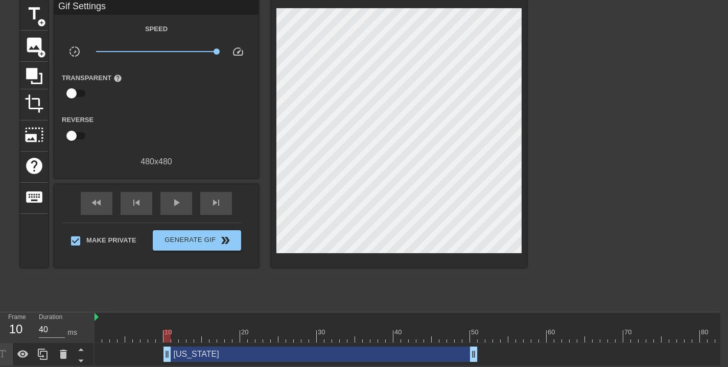
drag, startPoint x: 98, startPoint y: 357, endPoint x: 169, endPoint y: 353, distance: 71.2
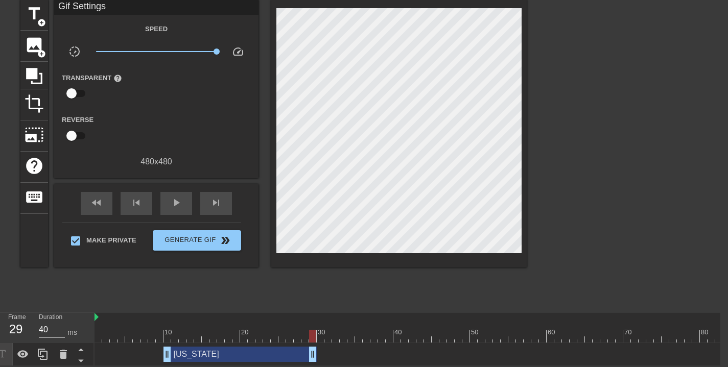
drag, startPoint x: 474, startPoint y: 347, endPoint x: 316, endPoint y: 359, distance: 158.9
click at [315, 359] on div "[US_STATE] drag_handle drag_handle" at bounding box center [559, 354] width 928 height 23
drag, startPoint x: 316, startPoint y: 349, endPoint x: 392, endPoint y: 351, distance: 75.7
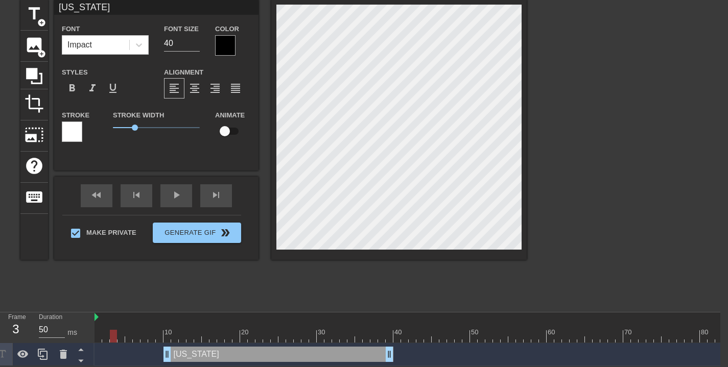
type input "40"
drag, startPoint x: 237, startPoint y: 332, endPoint x: 44, endPoint y: 326, distance: 192.8
click at [44, 326] on div "Frame 1 Duration 40 ms 10 20 30 40 50 60 70 80 90 100 110 120 [US_STATE] drag_h…" at bounding box center [356, 340] width 728 height 54
click at [30, 8] on span "title" at bounding box center [34, 13] width 19 height 19
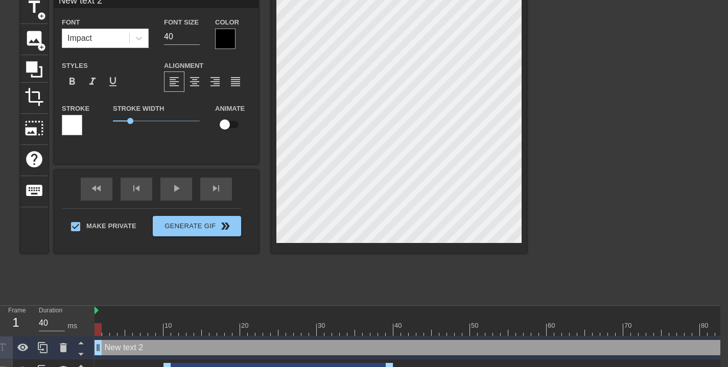
scroll to position [1, 3]
type input "O"
type textarea "O"
type input "Oh"
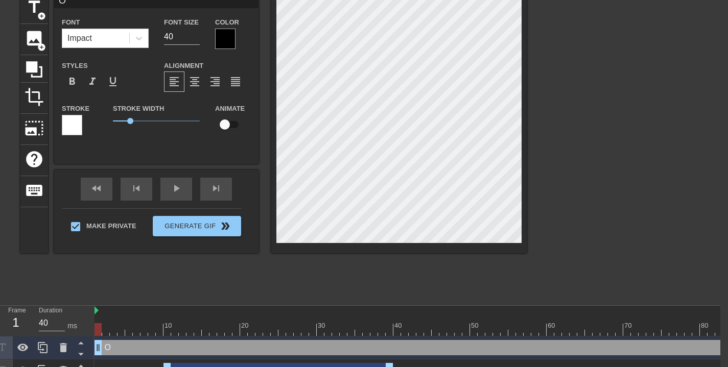
type textarea "Oh"
type input "Oh"
type textarea "Oh"
type input "Oh F"
type textarea "Oh F"
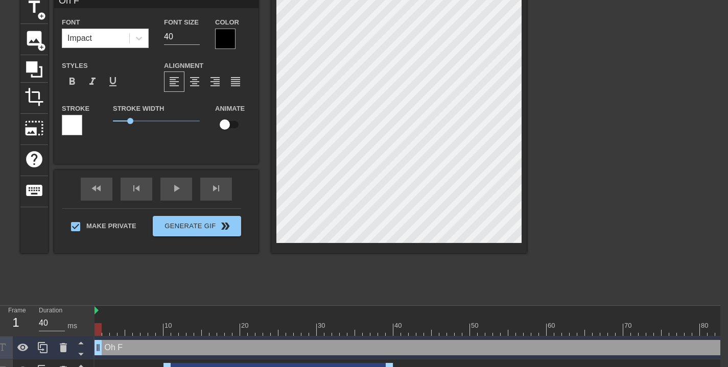
type input "Oh Fu"
type textarea "Oh Fu"
type input "Oh Fuc"
type textarea "Oh Fuc"
type input "Oh Fuck"
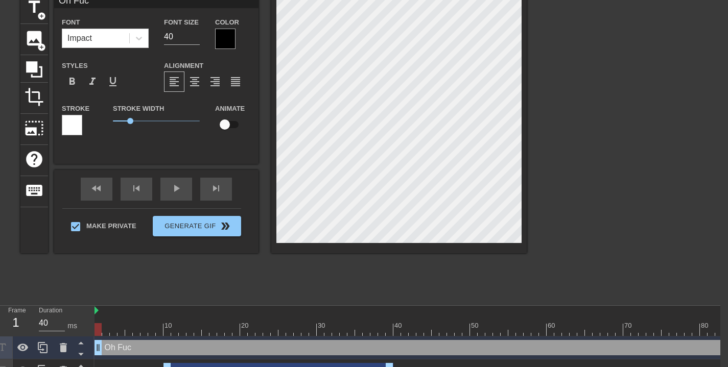
type textarea "Oh Fuck"
type input "Oh Fuck"
type textarea "Oh Fuck"
type input "Oh Fuck Y"
type textarea "Oh Fuck Y"
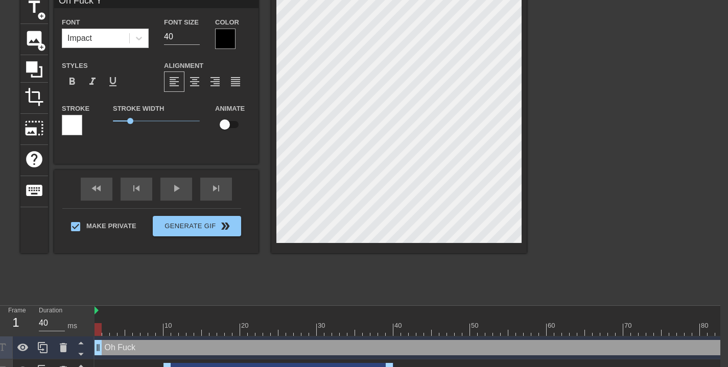
scroll to position [1, 3]
type input "Oh Fuck Ya"
type textarea "Oh Fuck Ya"
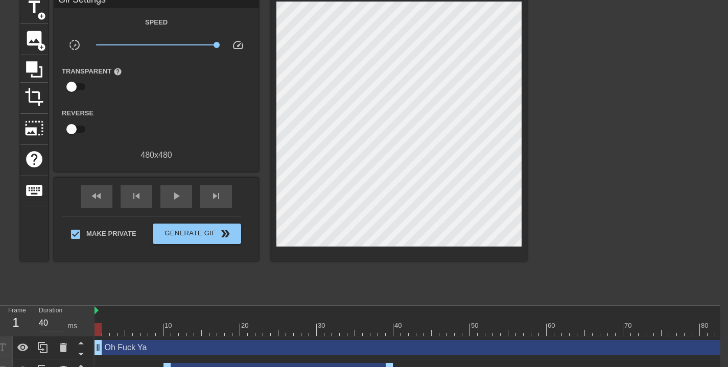
click at [376, 345] on div "Oh Fuck Ya drag_handle drag_handle" at bounding box center [559, 347] width 928 height 15
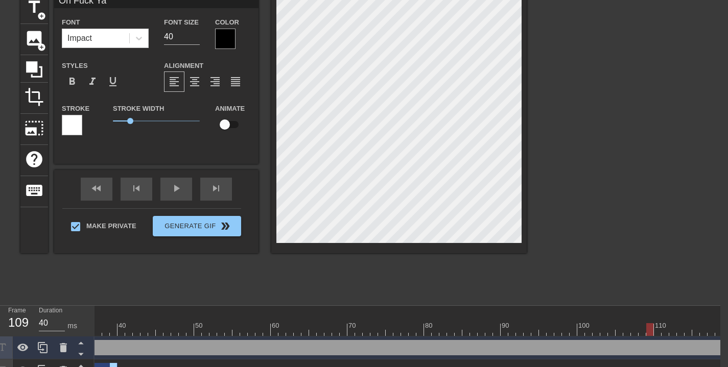
scroll to position [0, 296]
drag, startPoint x: 626, startPoint y: 332, endPoint x: 732, endPoint y: 334, distance: 106.3
click at [721, 334] on html "menu_book Browse the tutorials! [DOMAIN_NAME] The online gif editor Send Feedba…" at bounding box center [356, 167] width 728 height 430
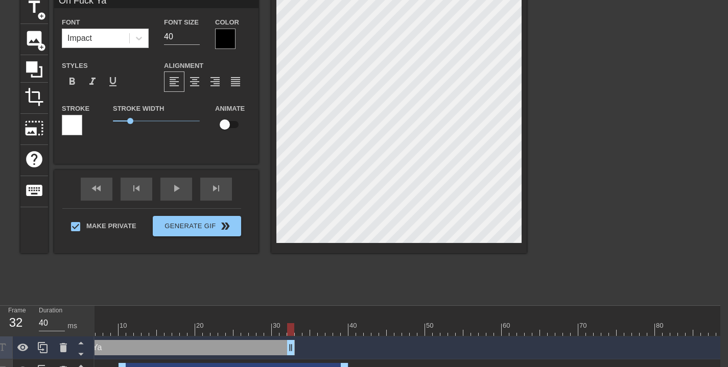
scroll to position [0, 0]
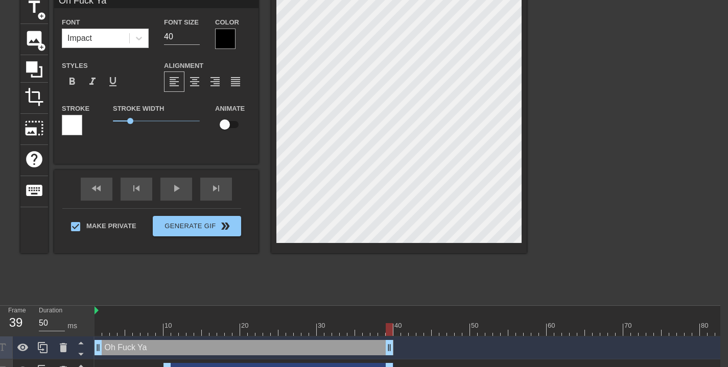
drag, startPoint x: 722, startPoint y: 348, endPoint x: 262, endPoint y: 346, distance: 460.0
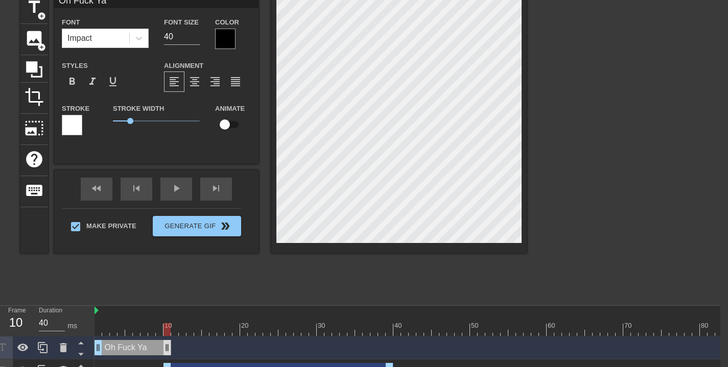
drag, startPoint x: 390, startPoint y: 345, endPoint x: 169, endPoint y: 341, distance: 221.3
click at [163, 329] on div at bounding box center [159, 330] width 7 height 13
drag, startPoint x: 168, startPoint y: 354, endPoint x: 160, endPoint y: 352, distance: 7.9
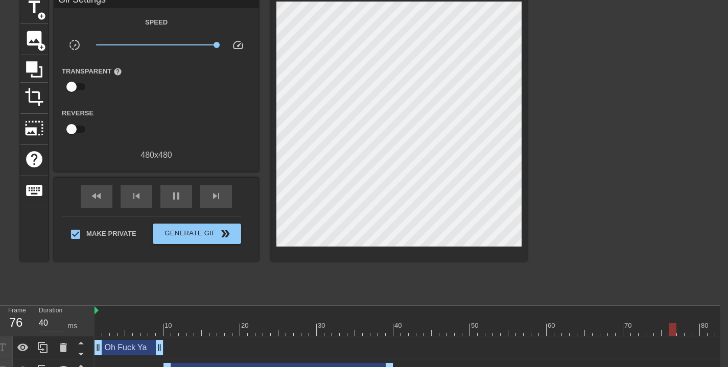
scroll to position [50, 8]
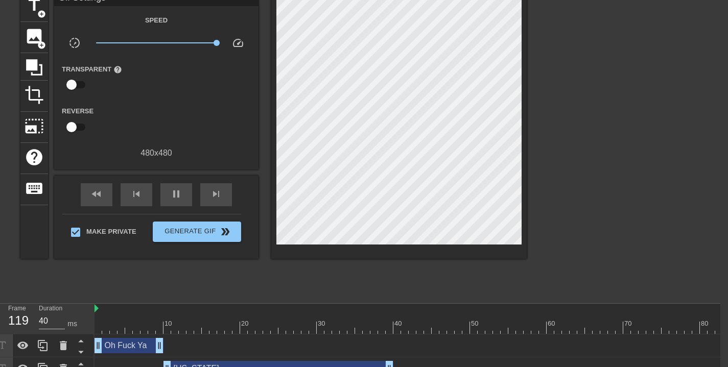
click at [237, 365] on div "[US_STATE] drag_handle drag_handle" at bounding box center [279, 368] width 230 height 15
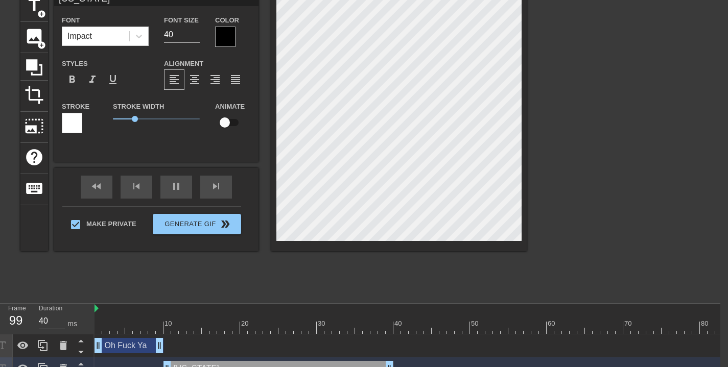
scroll to position [71, 8]
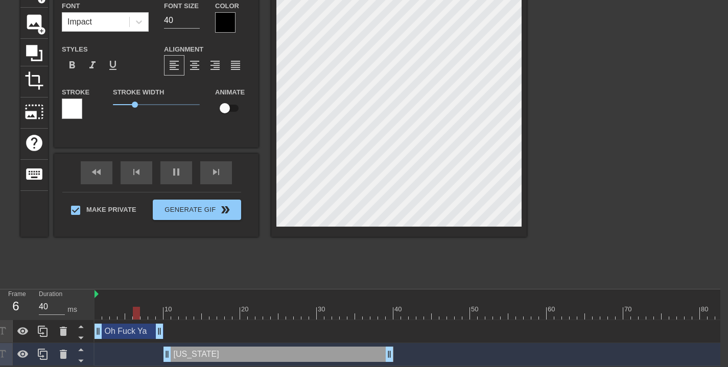
click at [216, 347] on div "[US_STATE] drag_handle drag_handle" at bounding box center [279, 354] width 230 height 15
type input "40"
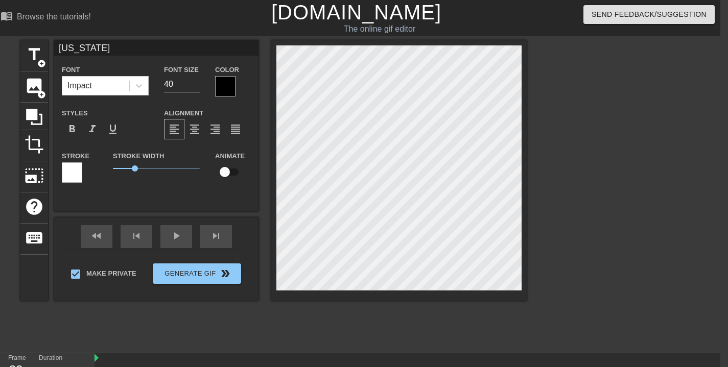
scroll to position [2, 3]
type input "G"
type textarea "G"
type input "Ge"
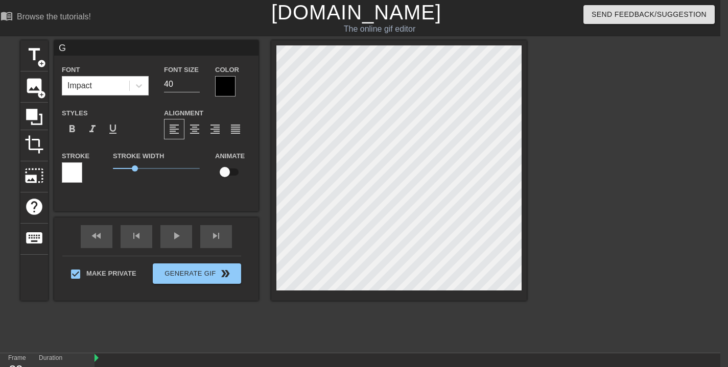
type textarea "Ge"
type input "Get"
type textarea "Get"
type input "Get"
type textarea "Get"
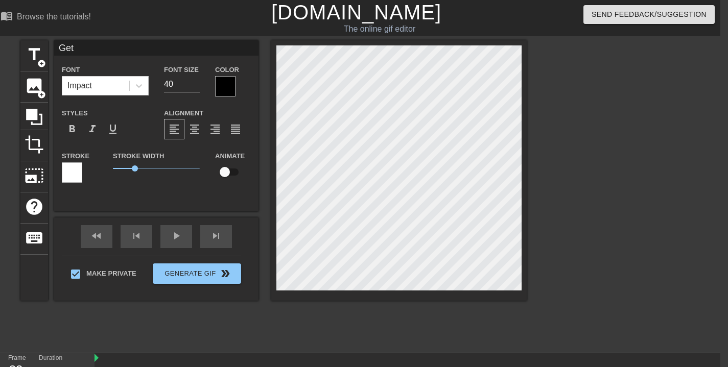
type input "Get I"
type textarea "Get I"
type input "Get It"
type textarea "Get It"
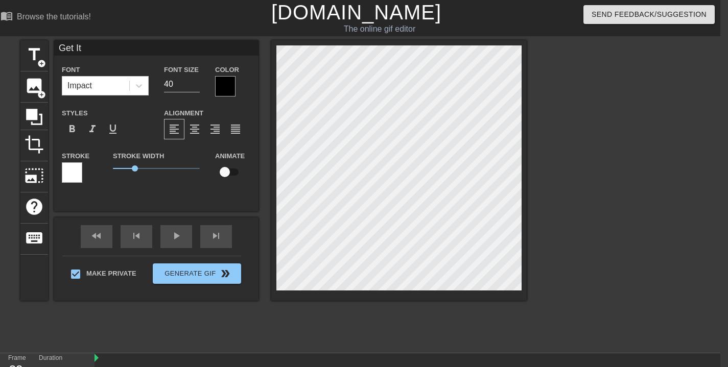
type input "Get It"
type textarea "Get It"
type input "Get It B"
type textarea "Get It B"
type input "Get It Bi"
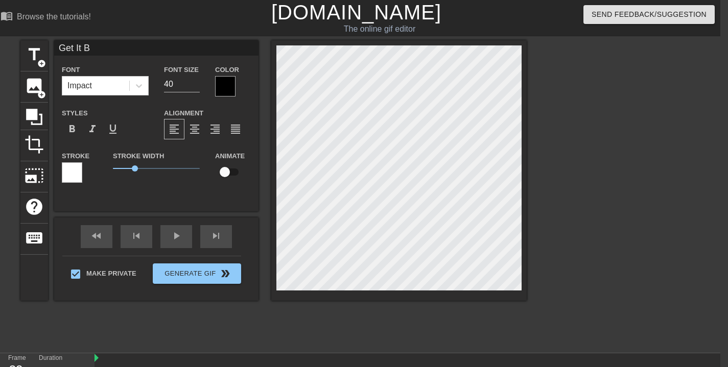
type textarea "Get It Bi"
type input "Get It Bit"
type textarea "Get It Bit"
type input "Get It Bitc"
type textarea "Get It Bitc"
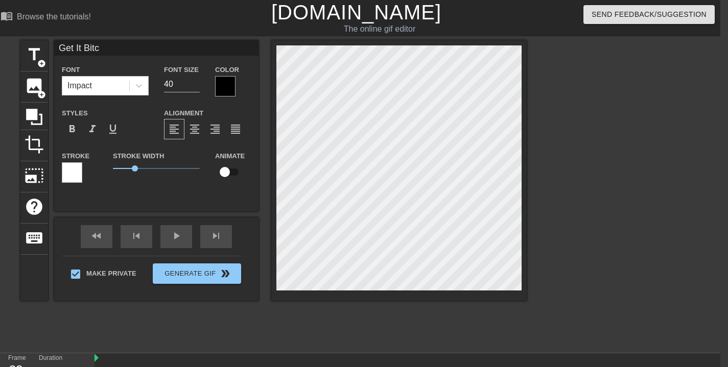
type input "Get It Bitch"
type textarea "Get It Bitch"
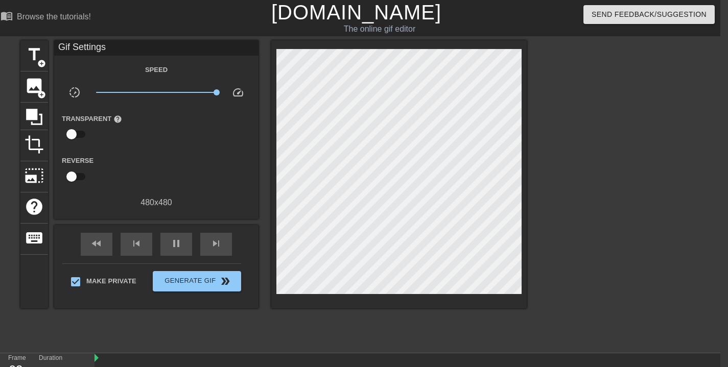
scroll to position [40, 8]
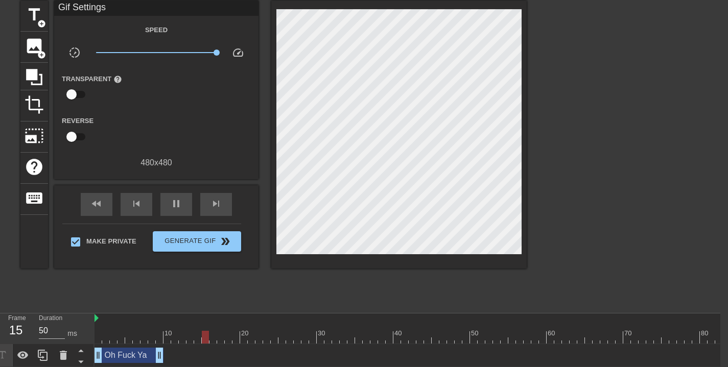
click at [141, 357] on div "Oh Fuck Ya drag_handle drag_handle" at bounding box center [129, 355] width 69 height 15
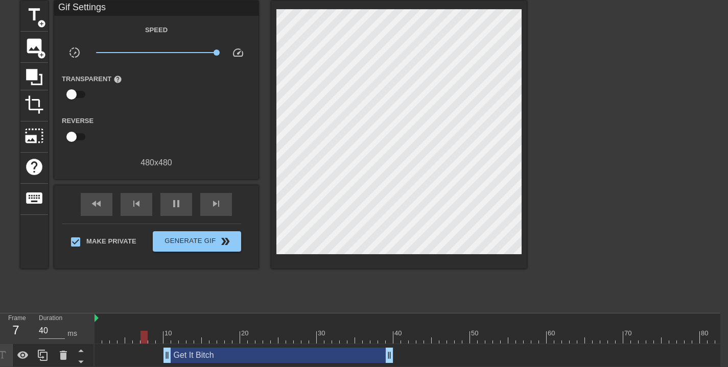
click at [409, 292] on div "title add_circle image add_circle crop photo_size_select_large help keyboard Gi…" at bounding box center [273, 154] width 507 height 307
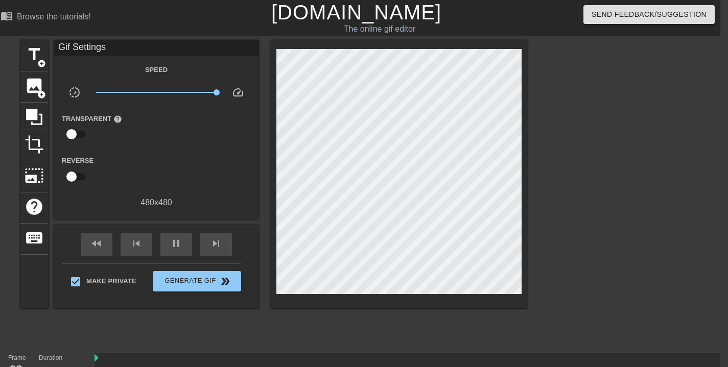
scroll to position [48, 8]
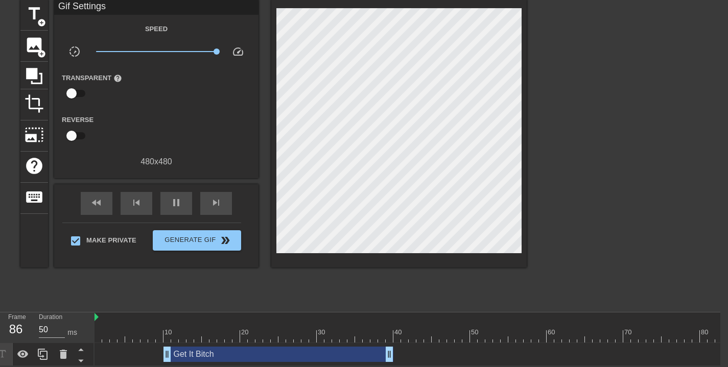
type input "40"
click at [228, 347] on div "Get It Bitch drag_handle drag_handle" at bounding box center [279, 354] width 230 height 15
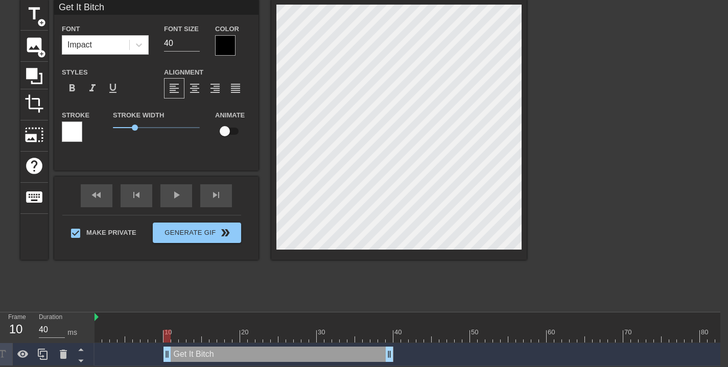
click at [171, 330] on div at bounding box center [559, 336] width 928 height 13
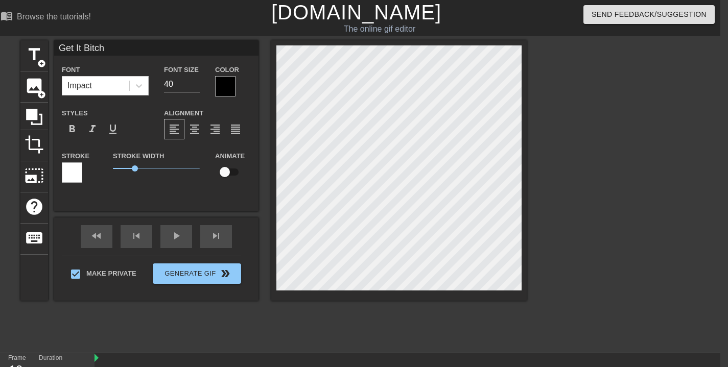
scroll to position [1, 2]
type input "C"
type textarea "C"
type input "Ca"
type textarea "Ca"
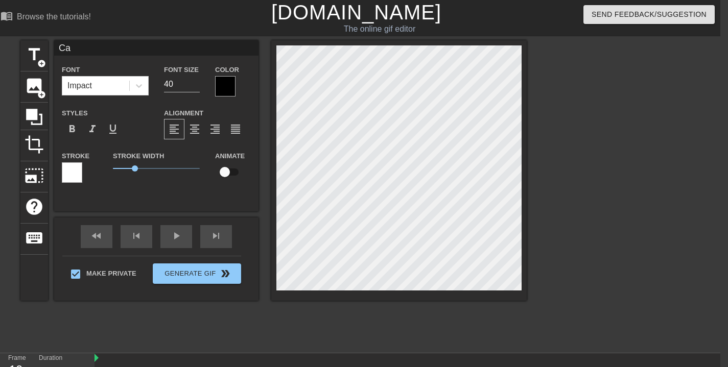
type input "Cal"
type textarea "Cal"
type input "Cali"
type textarea "Cali"
type input "Calif"
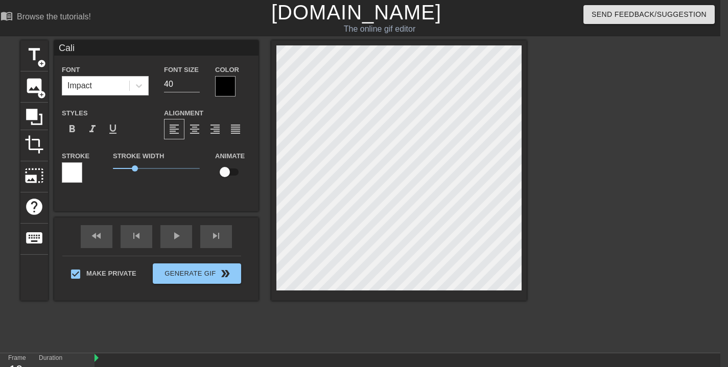
type textarea "Calif"
type input "Califo"
type textarea "Califo"
type input "Califor"
type textarea "Califor"
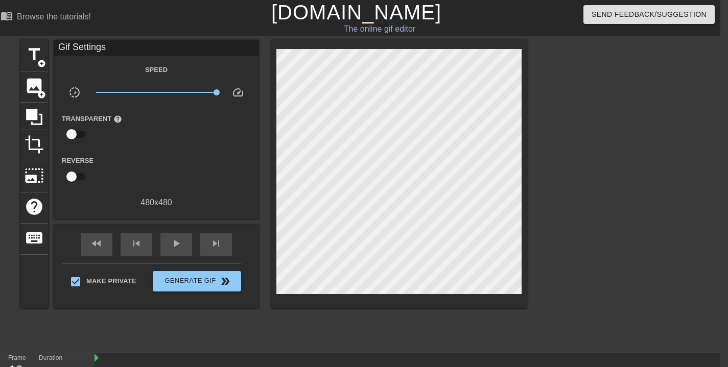
scroll to position [48, 8]
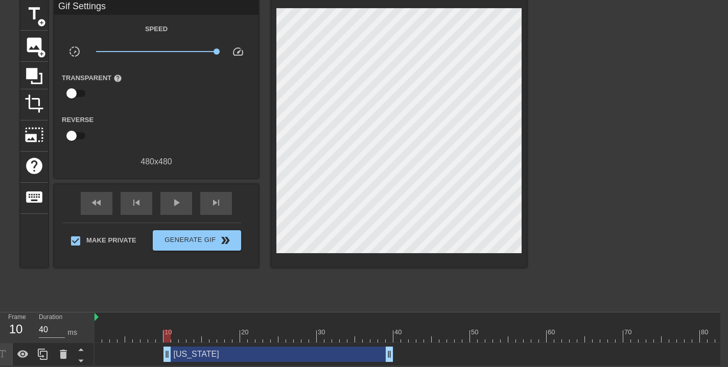
click at [257, 348] on div "[US_STATE] drag_handle drag_handle" at bounding box center [279, 354] width 230 height 15
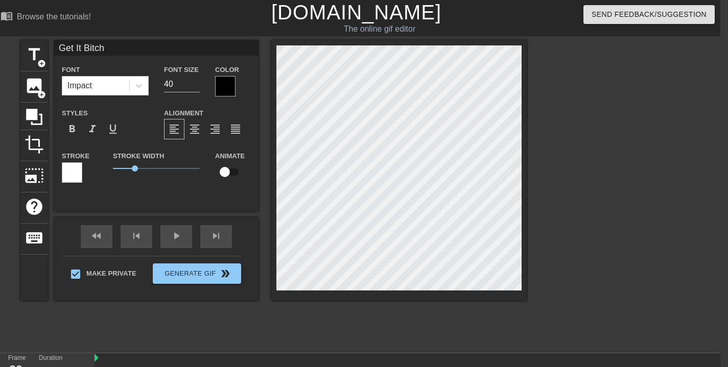
scroll to position [1, 4]
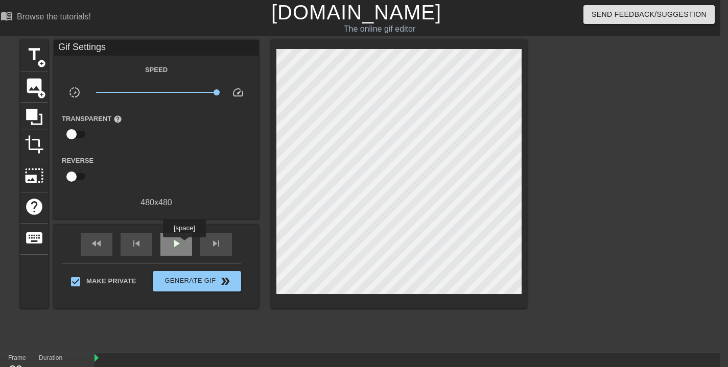
click at [185, 245] on div "play_arrow" at bounding box center [176, 244] width 32 height 23
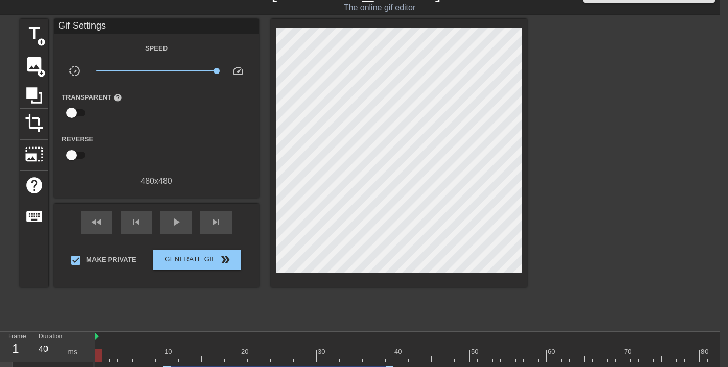
scroll to position [48, 8]
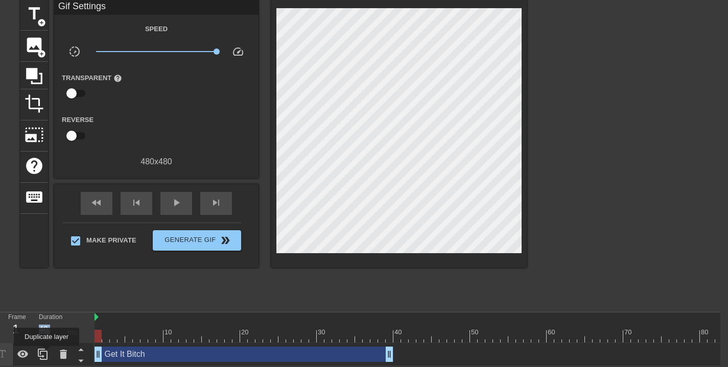
drag, startPoint x: 165, startPoint y: 345, endPoint x: 129, endPoint y: 329, distance: 39.8
click at [47, 354] on div "Frame 1 Duration 40 ms 10 20 30 40 50 60 70 80 90 100 110 120 Get It Bitch drag…" at bounding box center [356, 340] width 728 height 54
click at [647, 202] on div at bounding box center [615, 152] width 153 height 307
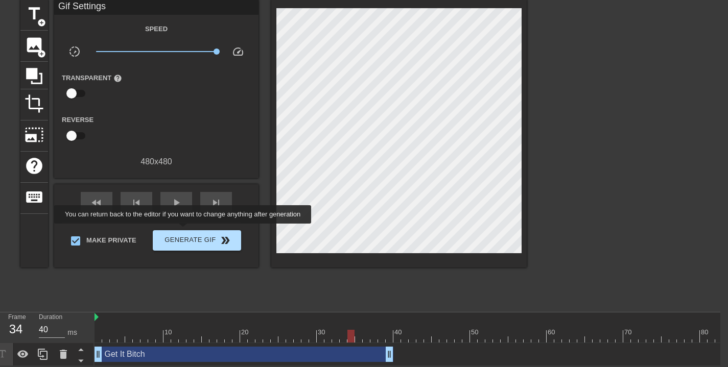
click at [190, 235] on span "Generate Gif double_arrow" at bounding box center [197, 241] width 80 height 12
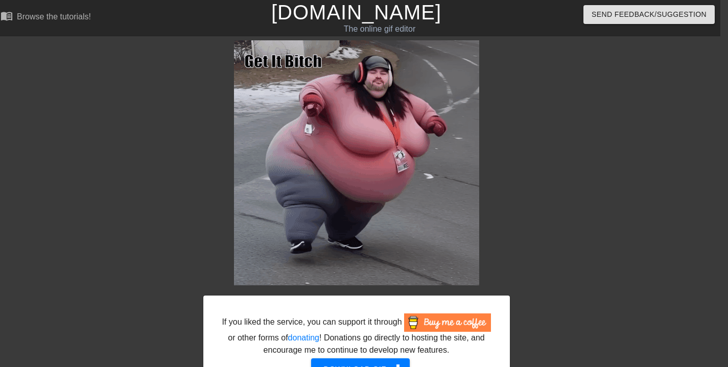
scroll to position [71, 8]
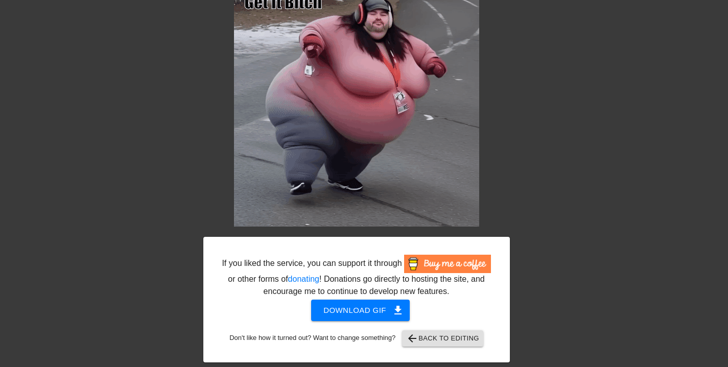
click at [354, 311] on span "Download gif get_app" at bounding box center [361, 310] width 74 height 13
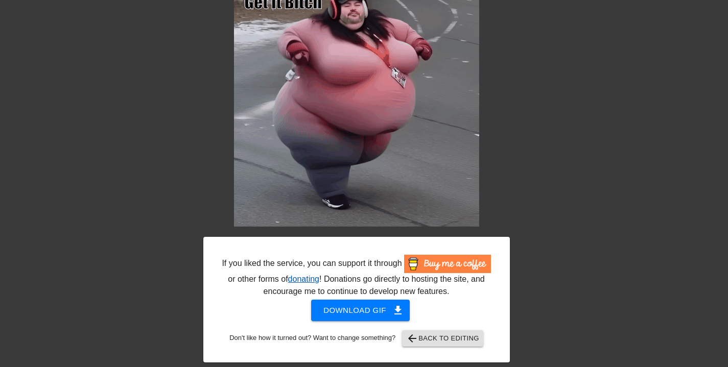
scroll to position [63, 0]
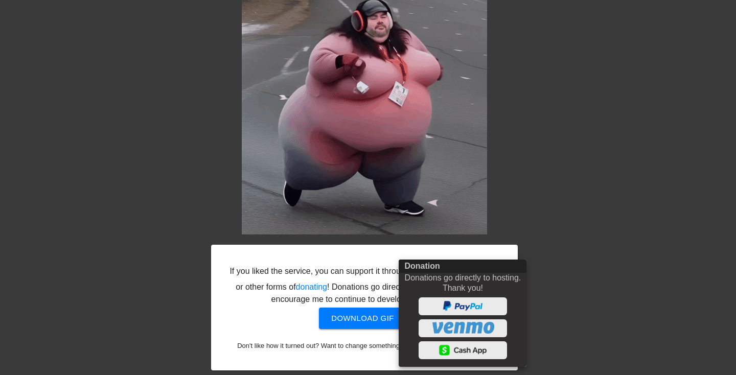
click at [625, 213] on div at bounding box center [368, 187] width 736 height 375
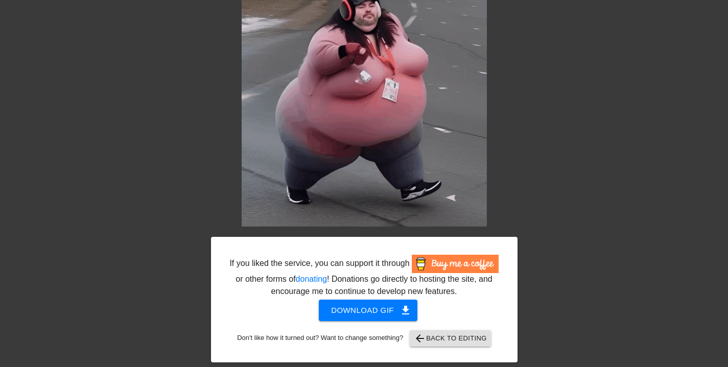
click at [452, 332] on button "arrow_back Back to Editing" at bounding box center [450, 339] width 81 height 16
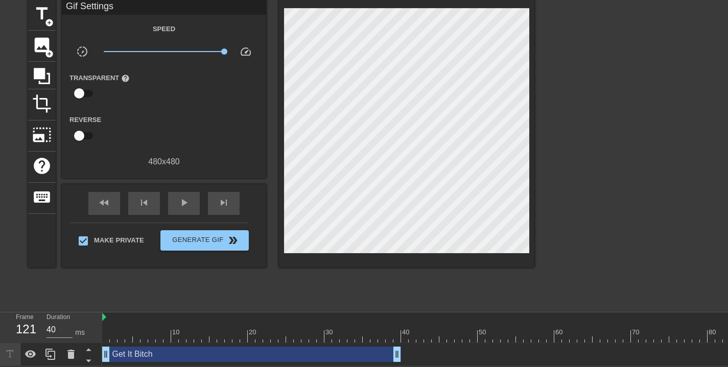
scroll to position [0, 0]
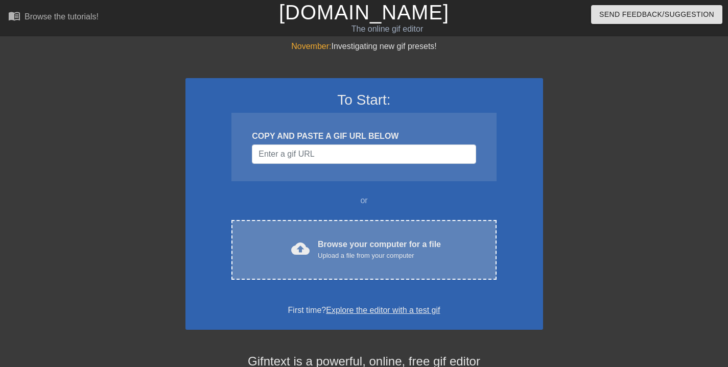
click at [365, 256] on div "Upload a file from your computer" at bounding box center [379, 256] width 123 height 10
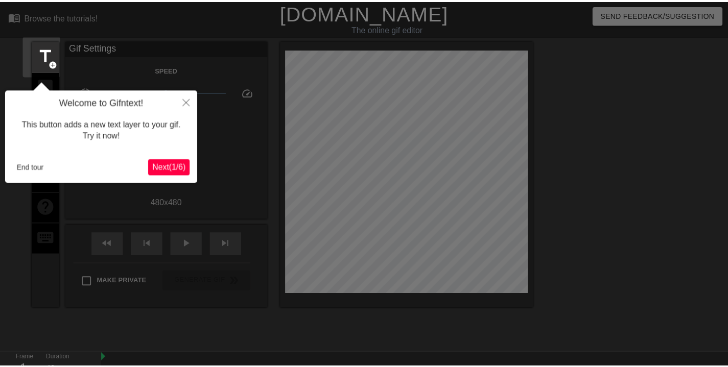
scroll to position [25, 0]
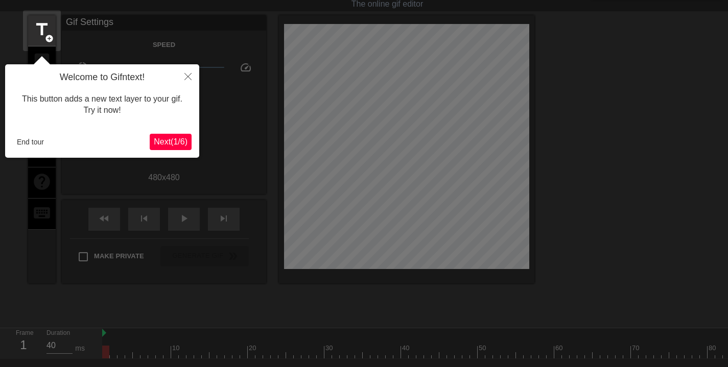
click at [189, 78] on icon "Close" at bounding box center [188, 76] width 7 height 7
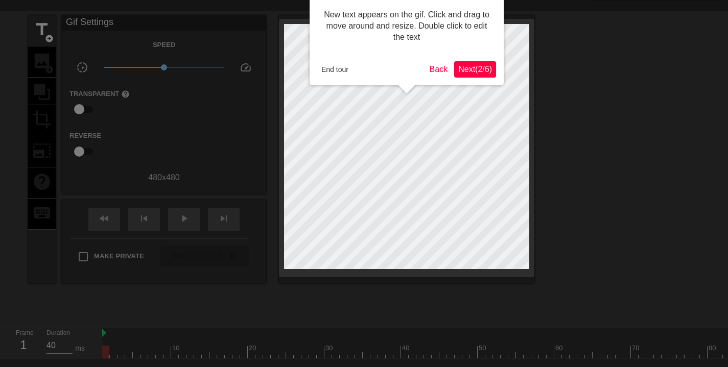
scroll to position [0, 0]
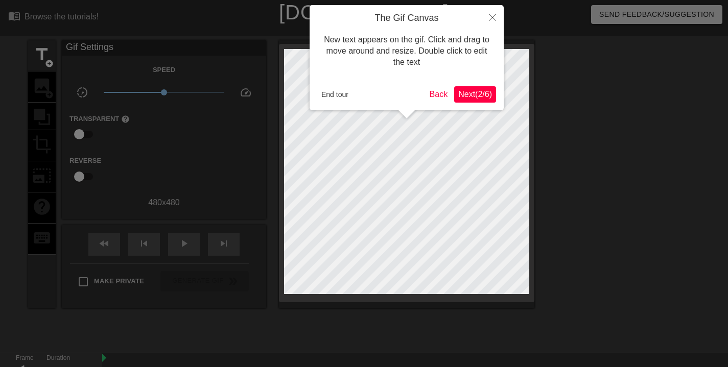
click at [347, 93] on button "End tour" at bounding box center [334, 94] width 35 height 15
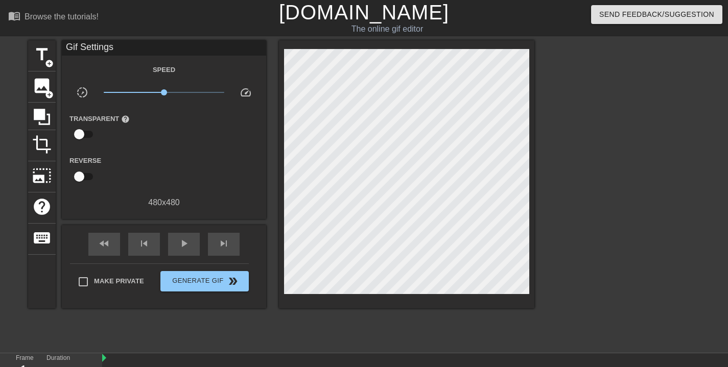
click at [81, 178] on input "checkbox" at bounding box center [79, 176] width 58 height 19
checkbox input "true"
click at [189, 243] on span "play_arrow" at bounding box center [184, 244] width 12 height 12
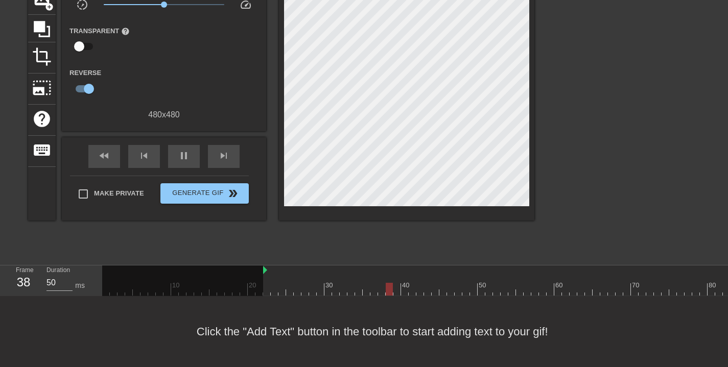
drag, startPoint x: 104, startPoint y: 262, endPoint x: 264, endPoint y: 270, distance: 160.2
click at [264, 271] on div "10 20 30 40 50 60 70 80 90" at bounding box center [474, 281] width 744 height 30
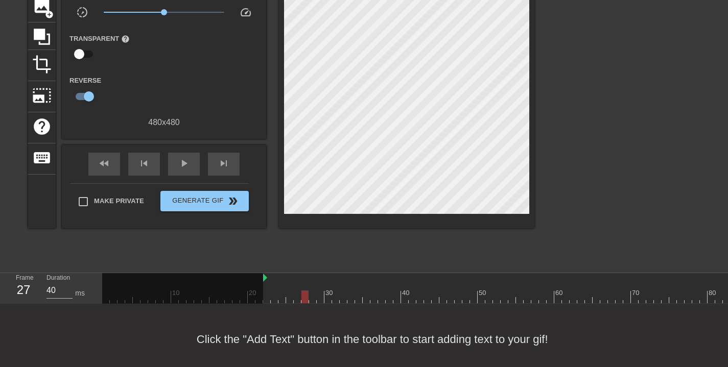
scroll to position [9, 0]
drag, startPoint x: 264, startPoint y: 277, endPoint x: 334, endPoint y: 306, distance: 75.8
click at [334, 304] on div "10 20 30 40 50 60 70 80 90" at bounding box center [415, 288] width 626 height 31
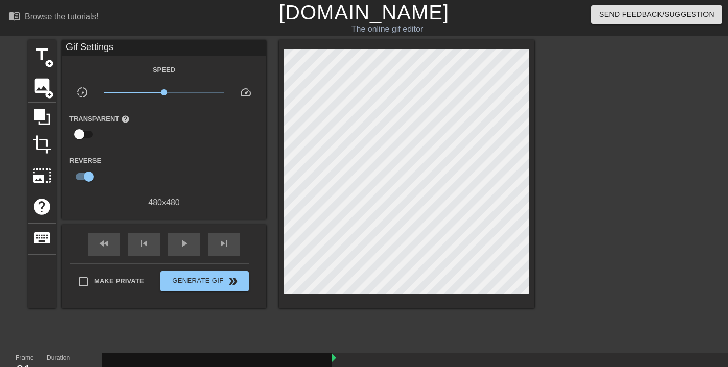
scroll to position [96, 0]
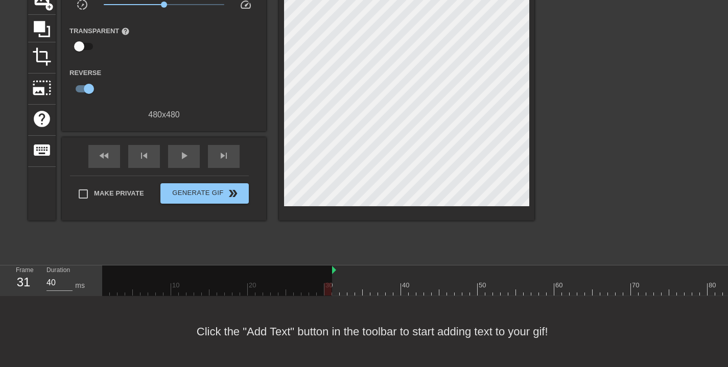
drag, startPoint x: 335, startPoint y: 280, endPoint x: 328, endPoint y: 281, distance: 7.7
click at [328, 283] on div "10 20 30 40 50 60 70 80 90" at bounding box center [474, 281] width 744 height 30
drag, startPoint x: 333, startPoint y: 261, endPoint x: 328, endPoint y: 264, distance: 6.2
drag, startPoint x: 335, startPoint y: 283, endPoint x: 330, endPoint y: 282, distance: 5.1
click at [331, 286] on div at bounding box center [474, 289] width 744 height 13
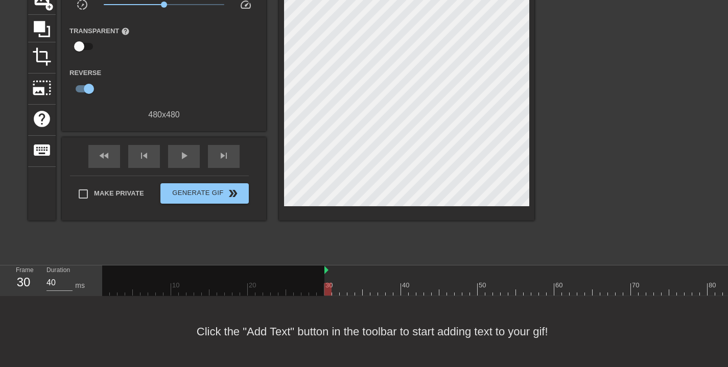
scroll to position [0, 0]
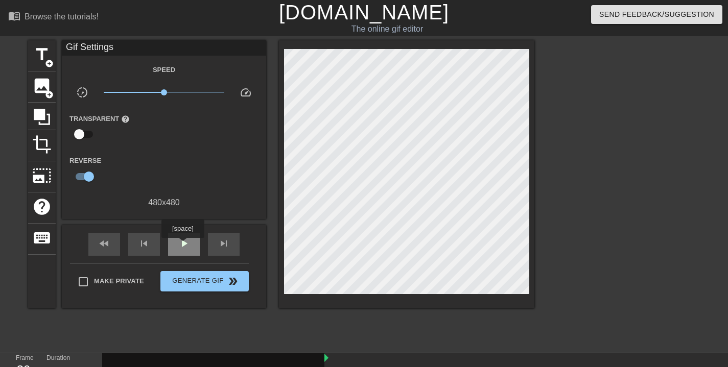
click at [185, 245] on span "play_arrow" at bounding box center [184, 244] width 12 height 12
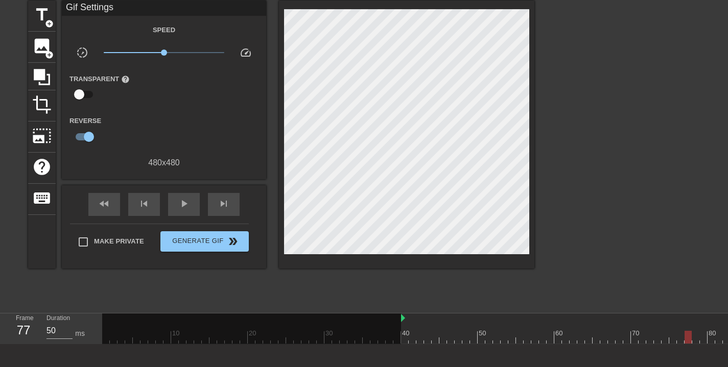
drag, startPoint x: 325, startPoint y: 319, endPoint x: 400, endPoint y: 328, distance: 75.6
click at [399, 323] on div "10 20 30 40 50 60 70 80 90" at bounding box center [474, 329] width 744 height 30
click at [405, 332] on div at bounding box center [474, 337] width 744 height 13
drag, startPoint x: 402, startPoint y: 317, endPoint x: 476, endPoint y: 329, distance: 74.5
click at [485, 329] on div "10 20 30 40 50 60 70 80 90" at bounding box center [474, 329] width 744 height 30
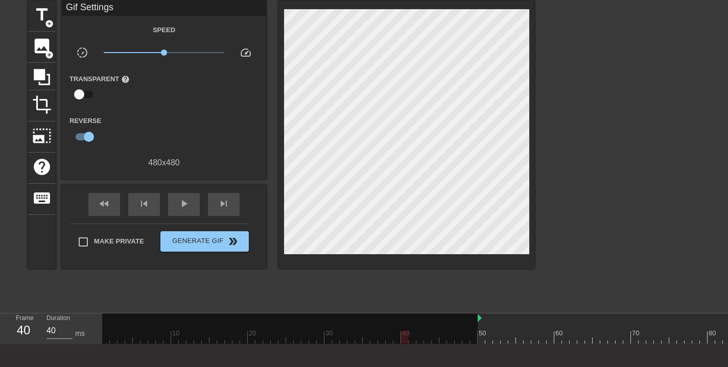
drag, startPoint x: 487, startPoint y: 318, endPoint x: 477, endPoint y: 320, distance: 10.3
drag, startPoint x: 405, startPoint y: 338, endPoint x: 466, endPoint y: 336, distance: 60.9
click at [466, 336] on div at bounding box center [290, 333] width 376 height 38
drag, startPoint x: 478, startPoint y: 318, endPoint x: 440, endPoint y: 327, distance: 39.9
click at [440, 327] on div "10 20 30 40 50 60 70 80 90" at bounding box center [474, 329] width 744 height 30
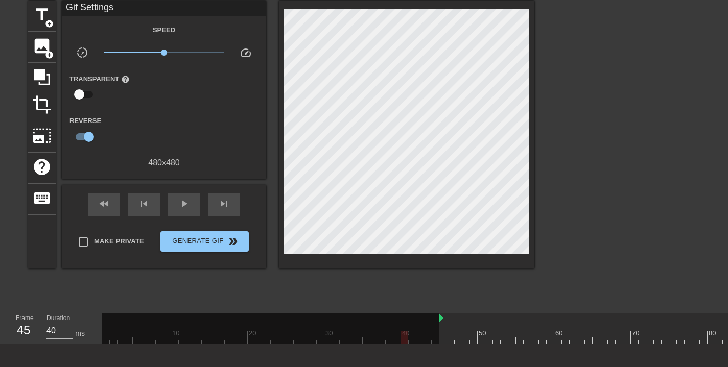
drag, startPoint x: 480, startPoint y: 340, endPoint x: 412, endPoint y: 342, distance: 68.5
click at [412, 342] on div "10 20 30 40 50 60 70 80 90" at bounding box center [474, 329] width 744 height 30
drag, startPoint x: 441, startPoint y: 318, endPoint x: 405, endPoint y: 325, distance: 36.4
click at [405, 325] on div "10 20 30 40 50 60 70 80 90" at bounding box center [474, 329] width 744 height 30
drag, startPoint x: 444, startPoint y: 338, endPoint x: 472, endPoint y: 334, distance: 28.9
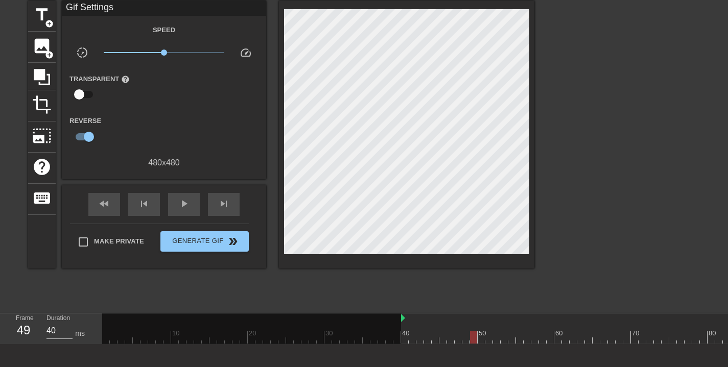
click at [472, 334] on div at bounding box center [473, 337] width 7 height 13
drag, startPoint x: 403, startPoint y: 319, endPoint x: 471, endPoint y: 323, distance: 68.1
drag, startPoint x: 161, startPoint y: 49, endPoint x: 111, endPoint y: 54, distance: 50.3
click at [111, 55] on span "x0.135" at bounding box center [164, 53] width 121 height 12
drag, startPoint x: 112, startPoint y: 53, endPoint x: 152, endPoint y: 56, distance: 40.5
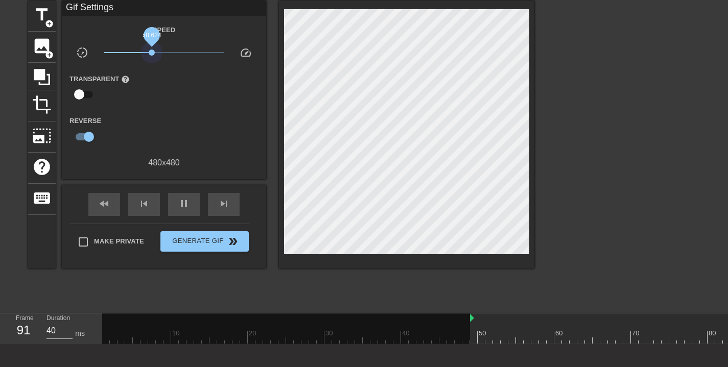
click at [152, 56] on span "x0.624" at bounding box center [164, 53] width 121 height 12
drag, startPoint x: 151, startPoint y: 52, endPoint x: 157, endPoint y: 52, distance: 6.2
click at [157, 52] on span "x0.776" at bounding box center [157, 53] width 6 height 6
drag, startPoint x: 157, startPoint y: 51, endPoint x: 149, endPoint y: 52, distance: 8.3
click at [150, 53] on span "x0.653" at bounding box center [153, 53] width 6 height 6
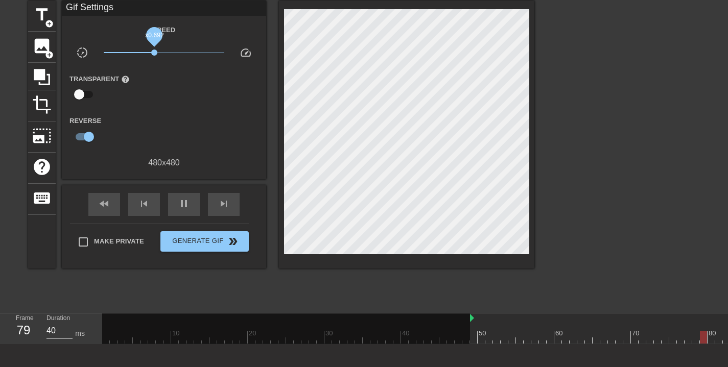
click at [154, 54] on span "x0.692" at bounding box center [154, 53] width 6 height 6
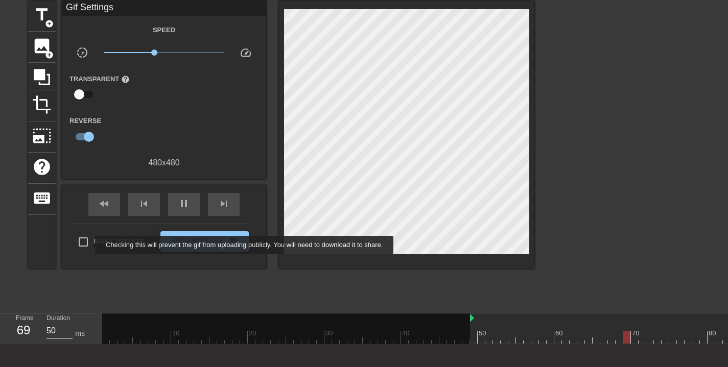
type input "40"
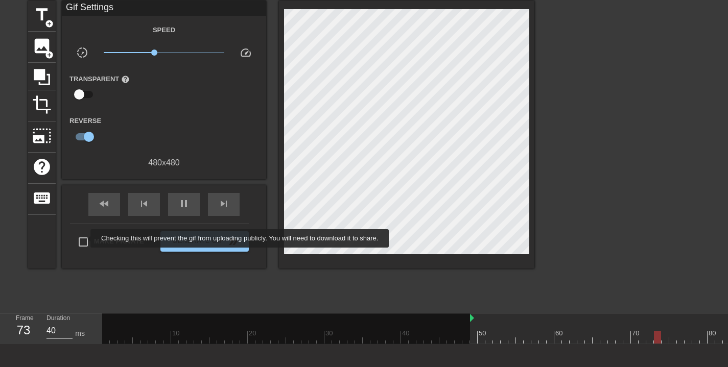
click at [83, 239] on input "Make Private" at bounding box center [83, 242] width 21 height 21
checkbox input "true"
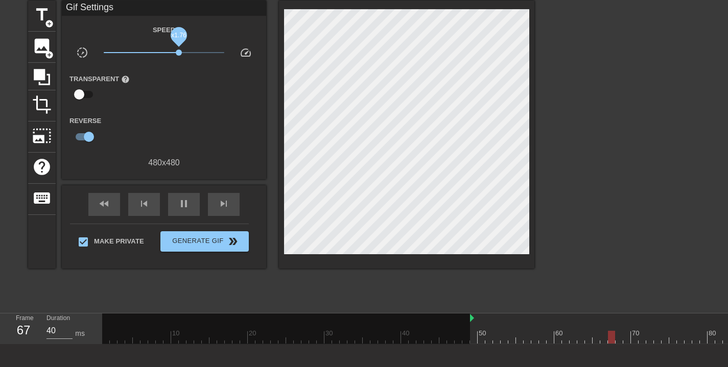
drag, startPoint x: 157, startPoint y: 51, endPoint x: 179, endPoint y: 55, distance: 22.8
click at [179, 55] on span "x1.76" at bounding box center [179, 53] width 6 height 6
click at [176, 55] on span "x1.62" at bounding box center [177, 53] width 6 height 6
click at [173, 54] on span "x1.41" at bounding box center [173, 53] width 6 height 6
drag, startPoint x: 173, startPoint y: 51, endPoint x: 124, endPoint y: 55, distance: 49.2
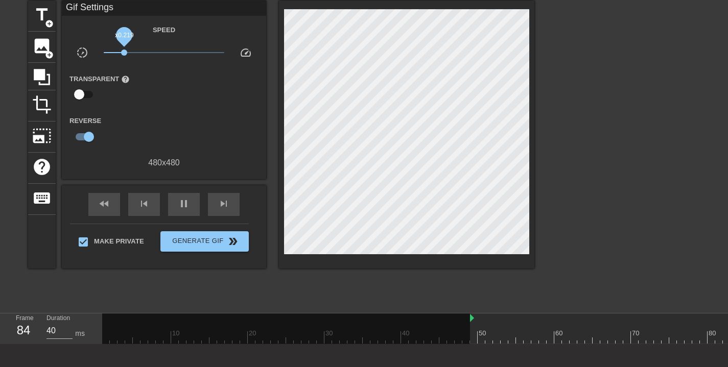
click at [124, 55] on span "x0.219" at bounding box center [124, 53] width 6 height 6
drag, startPoint x: 126, startPoint y: 50, endPoint x: 147, endPoint y: 52, distance: 20.6
click at [146, 52] on span "x0.495" at bounding box center [164, 53] width 121 height 12
click at [159, 54] on span "x0.841" at bounding box center [159, 53] width 6 height 6
drag, startPoint x: 161, startPoint y: 52, endPoint x: 167, endPoint y: 53, distance: 5.6
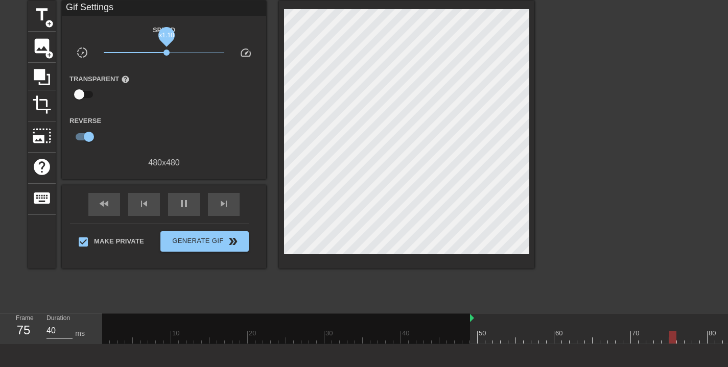
click at [167, 53] on span "x1.10" at bounding box center [167, 53] width 6 height 6
drag, startPoint x: 167, startPoint y: 53, endPoint x: 159, endPoint y: 54, distance: 7.7
click at [159, 54] on span "x0.822" at bounding box center [159, 53] width 6 height 6
click at [157, 54] on span "x0.776" at bounding box center [157, 53] width 6 height 6
drag, startPoint x: 156, startPoint y: 52, endPoint x: 147, endPoint y: 51, distance: 9.3
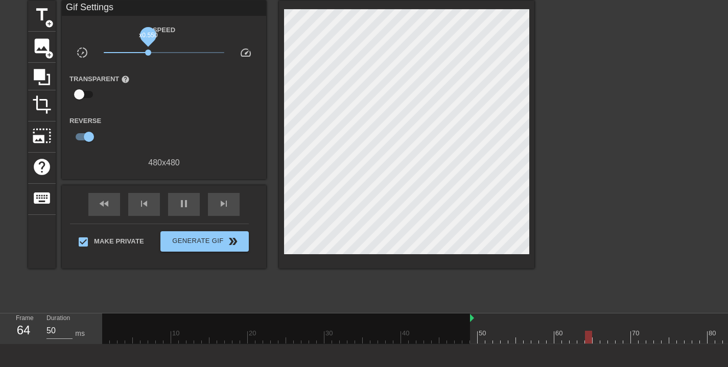
click at [147, 51] on span "x0.550" at bounding box center [148, 53] width 6 height 6
drag, startPoint x: 148, startPoint y: 51, endPoint x: 160, endPoint y: 52, distance: 12.8
click at [160, 52] on span "x0.871" at bounding box center [160, 53] width 6 height 6
drag, startPoint x: 620, startPoint y: 337, endPoint x: 679, endPoint y: 353, distance: 60.2
click at [717, 338] on div at bounding box center [474, 337] width 744 height 13
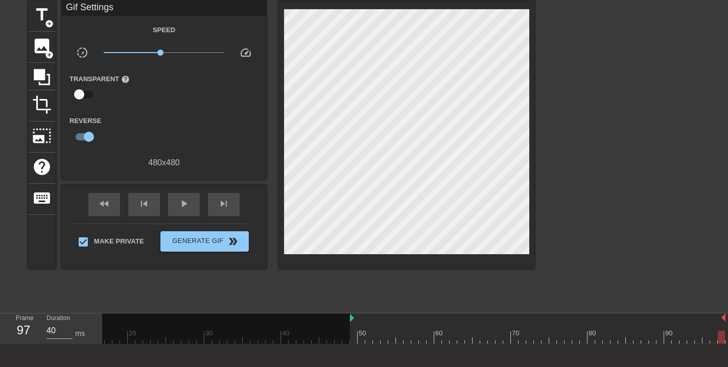
scroll to position [40, 8]
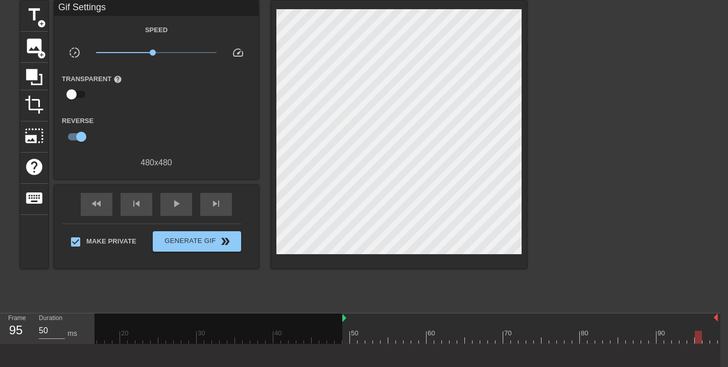
drag, startPoint x: 718, startPoint y: 340, endPoint x: 698, endPoint y: 332, distance: 21.4
click at [698, 332] on div at bounding box center [698, 337] width 7 height 13
drag, startPoint x: 717, startPoint y: 318, endPoint x: 655, endPoint y: 321, distance: 61.4
drag, startPoint x: 656, startPoint y: 318, endPoint x: 616, endPoint y: 325, distance: 39.9
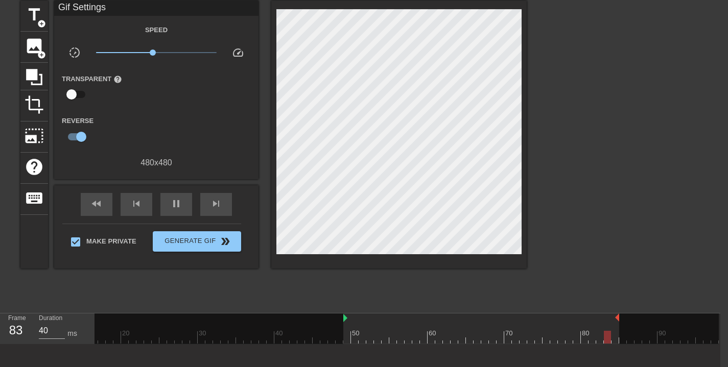
click at [617, 325] on div "10 20 30 40 50 60 70 80 90" at bounding box center [347, 329] width 744 height 30
drag, startPoint x: 617, startPoint y: 318, endPoint x: 578, endPoint y: 327, distance: 40.4
click at [578, 327] on div "10 20 30 40 50 60 70 80 90" at bounding box center [347, 329] width 744 height 30
drag, startPoint x: 579, startPoint y: 317, endPoint x: 508, endPoint y: 327, distance: 71.6
click at [508, 327] on div "10 20 30 40 50 60 70 80 90" at bounding box center [347, 329] width 744 height 30
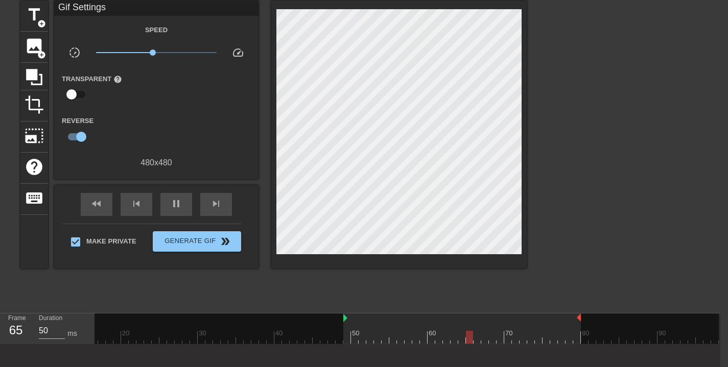
drag, startPoint x: 510, startPoint y: 319, endPoint x: 580, endPoint y: 325, distance: 69.8
click at [580, 325] on div "10 20 30 40 50 60 70 80 90" at bounding box center [347, 329] width 744 height 30
drag, startPoint x: 579, startPoint y: 317, endPoint x: 561, endPoint y: 323, distance: 19.1
drag, startPoint x: 564, startPoint y: 321, endPoint x: 545, endPoint y: 321, distance: 19.4
drag, startPoint x: 553, startPoint y: 318, endPoint x: 577, endPoint y: 311, distance: 25.6
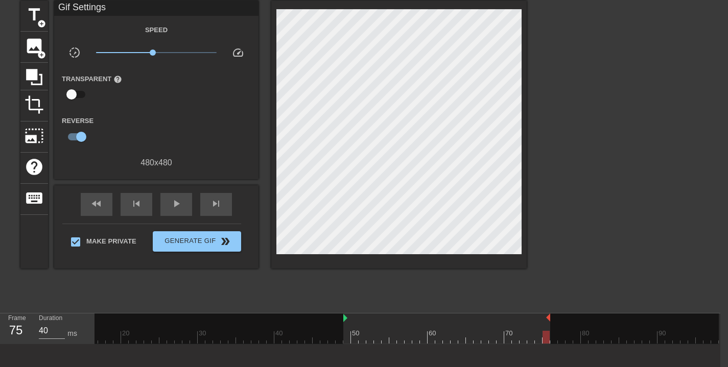
click at [532, 322] on div "10 20 30 40 50 60 70 80 90" at bounding box center [347, 329] width 744 height 30
drag, startPoint x: 549, startPoint y: 317, endPoint x: 503, endPoint y: 325, distance: 47.1
click at [503, 325] on div "10 20 30 40 50 60 70 80 90" at bounding box center [347, 329] width 744 height 30
drag, startPoint x: 504, startPoint y: 316, endPoint x: 484, endPoint y: 319, distance: 20.6
click at [484, 320] on div "10 20 30 40 50 60 70 80 90" at bounding box center [347, 329] width 744 height 30
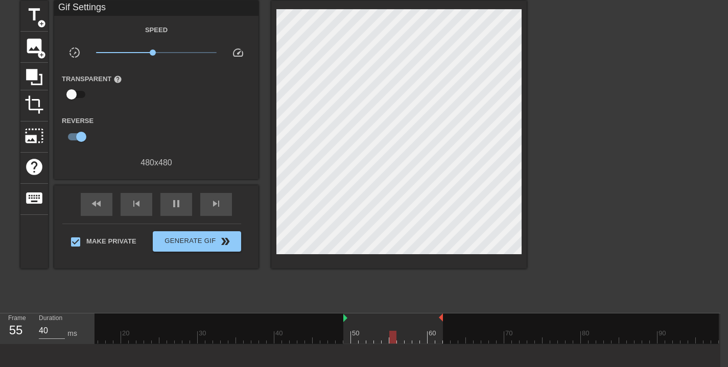
drag, startPoint x: 480, startPoint y: 317, endPoint x: 442, endPoint y: 326, distance: 39.2
click at [442, 326] on div "10 20 30 40 50 60 70 80 90" at bounding box center [347, 329] width 744 height 30
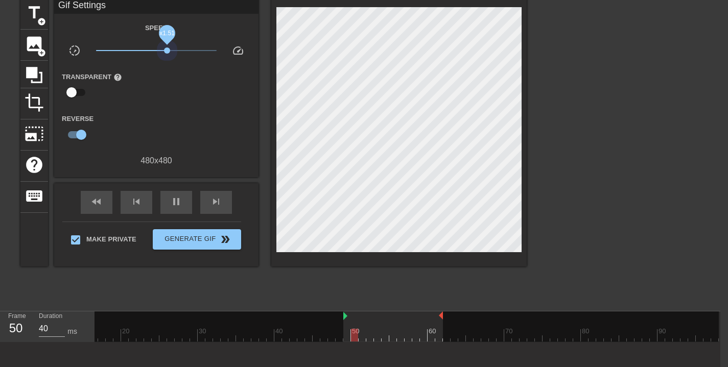
drag, startPoint x: 154, startPoint y: 49, endPoint x: 167, endPoint y: 47, distance: 13.4
click at [167, 47] on span "x1.51" at bounding box center [156, 50] width 121 height 12
drag, startPoint x: 165, startPoint y: 49, endPoint x: 150, endPoint y: 53, distance: 15.9
click at [150, 53] on span "x0.776" at bounding box center [150, 51] width 6 height 6
click at [146, 53] on span "x0.676" at bounding box center [146, 51] width 6 height 6
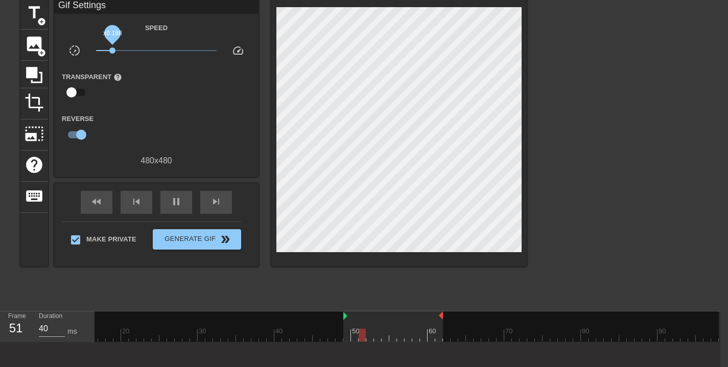
drag, startPoint x: 145, startPoint y: 48, endPoint x: 112, endPoint y: 53, distance: 32.5
click at [112, 53] on span "x0.188" at bounding box center [112, 51] width 6 height 6
drag, startPoint x: 107, startPoint y: 49, endPoint x: 49, endPoint y: 62, distance: 59.3
click at [48, 64] on div "title add_circle image add_circle crop photo_size_select_large help keyboard Gi…" at bounding box center [273, 132] width 507 height 268
type input "50"
